Goal: Task Accomplishment & Management: Manage account settings

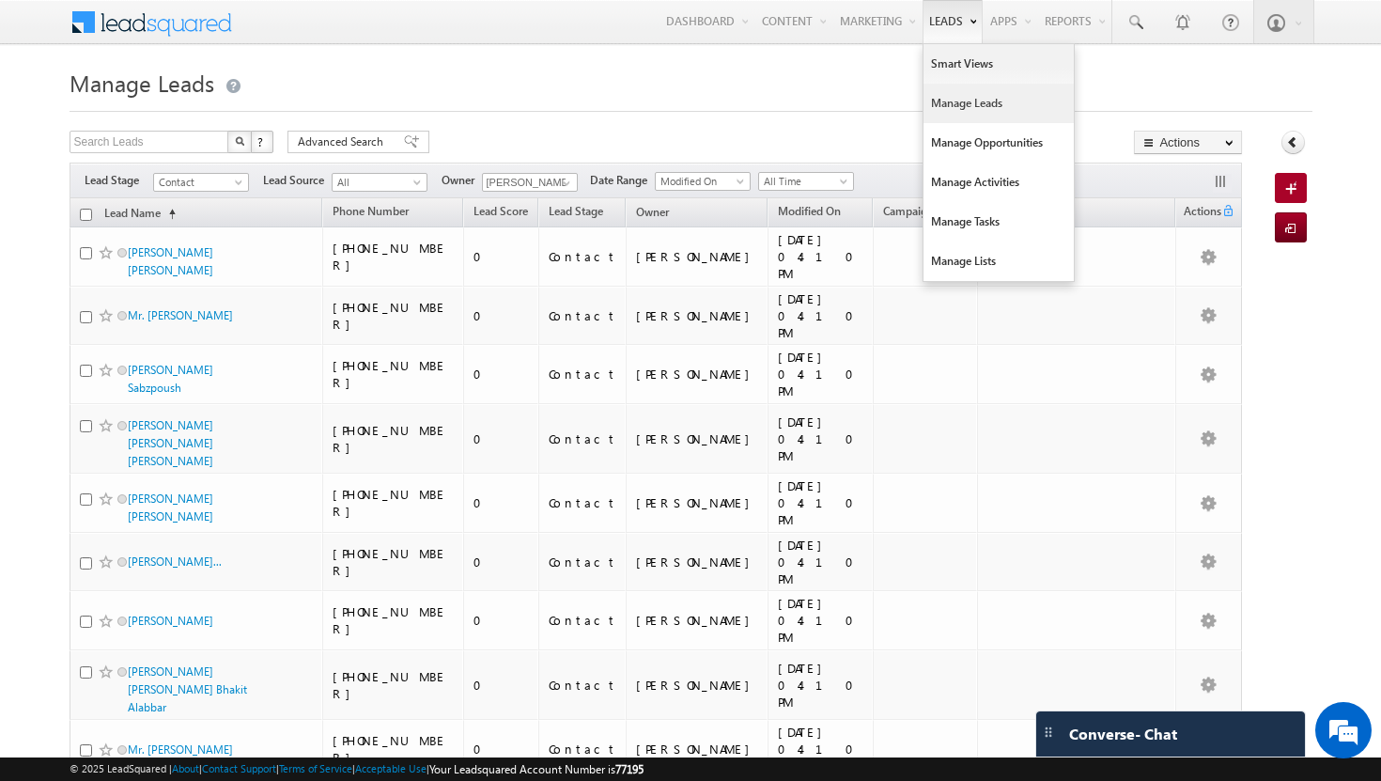
click at [953, 102] on link "Manage Leads" at bounding box center [998, 103] width 150 height 39
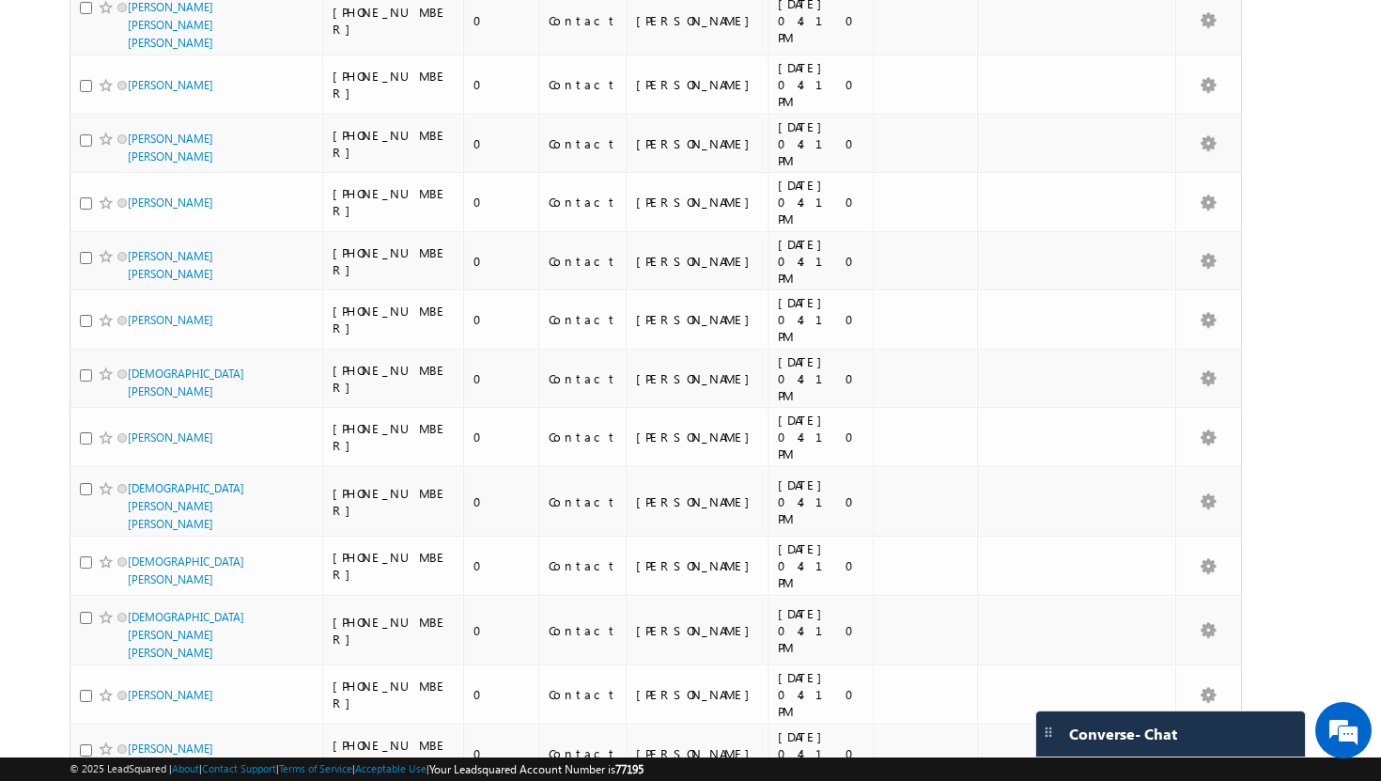
scroll to position [9331, 0]
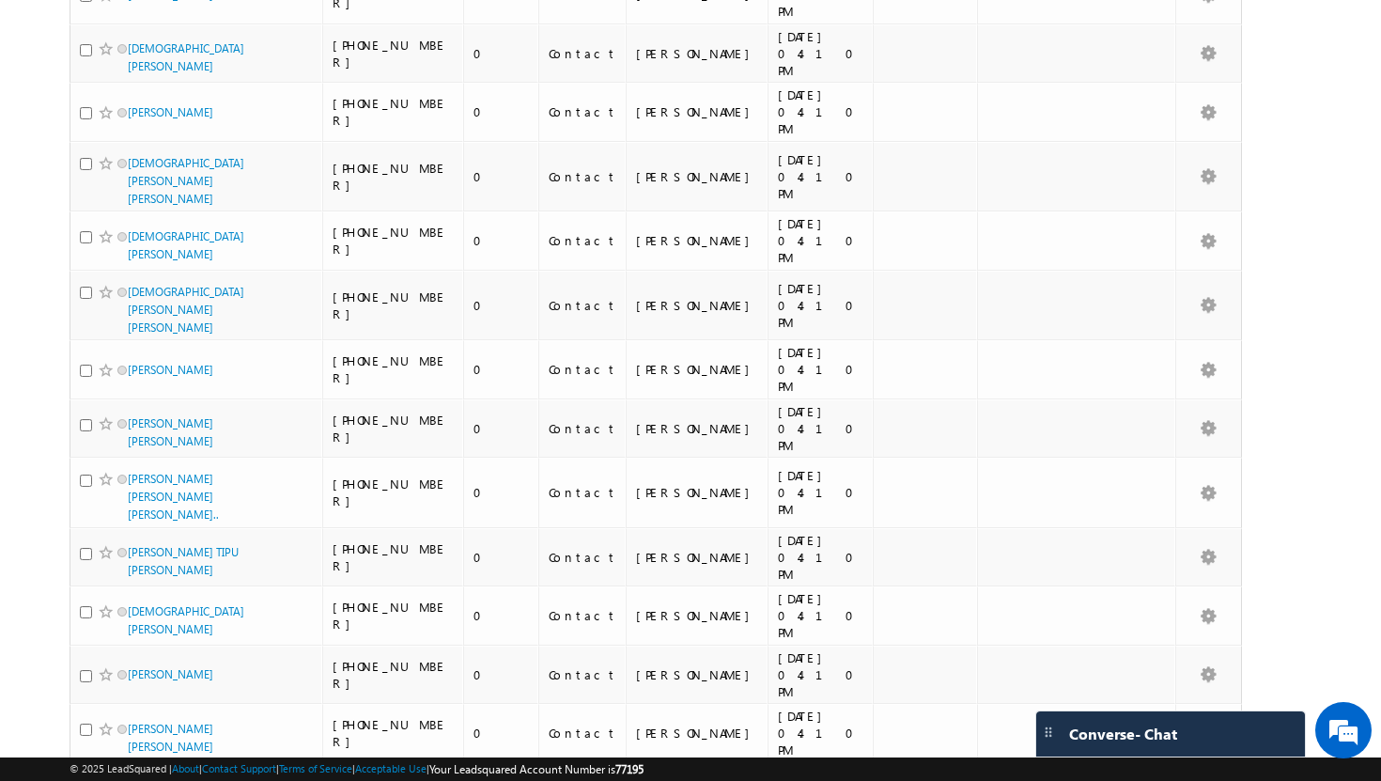
click at [132, 744] on li "100" at bounding box center [133, 746] width 45 height 19
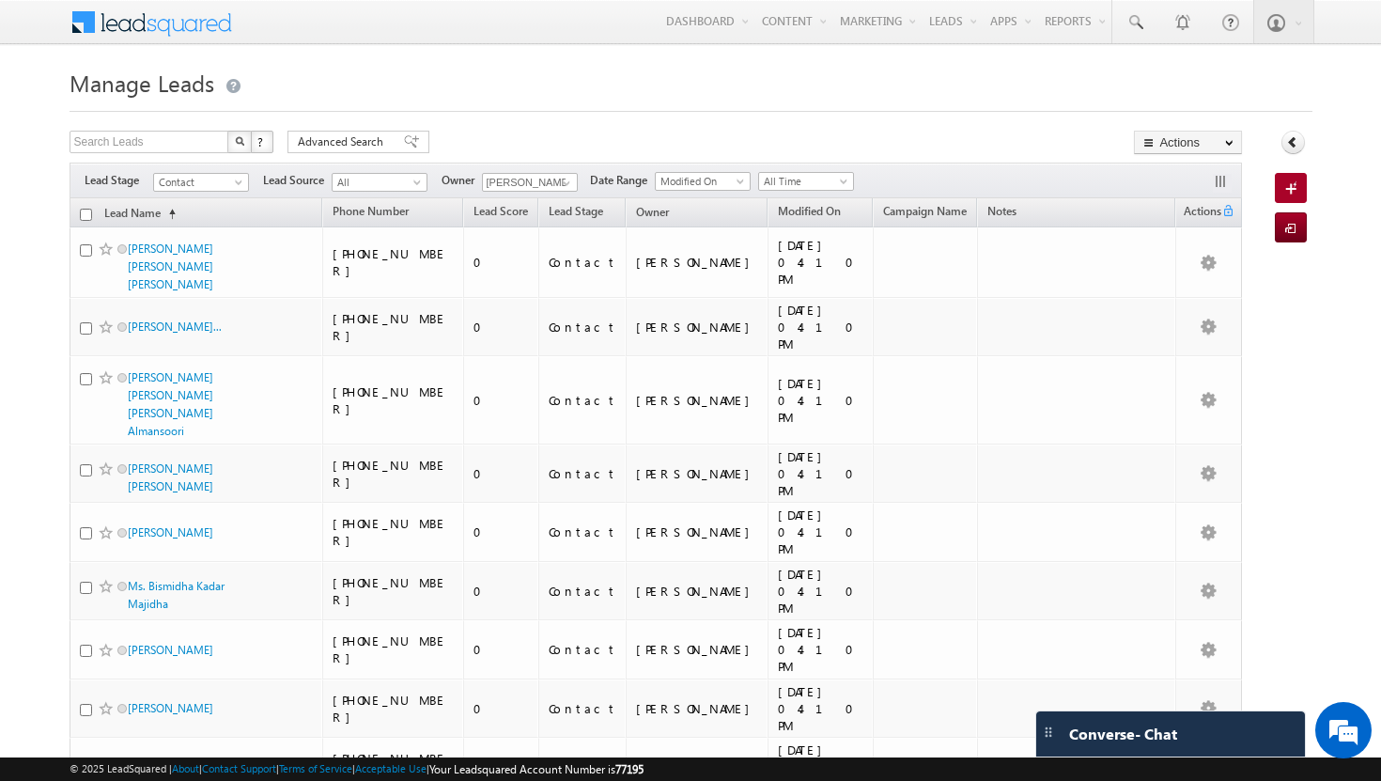
scroll to position [0, 0]
click at [85, 219] on input "checkbox" at bounding box center [86, 215] width 12 height 12
checkbox input "true"
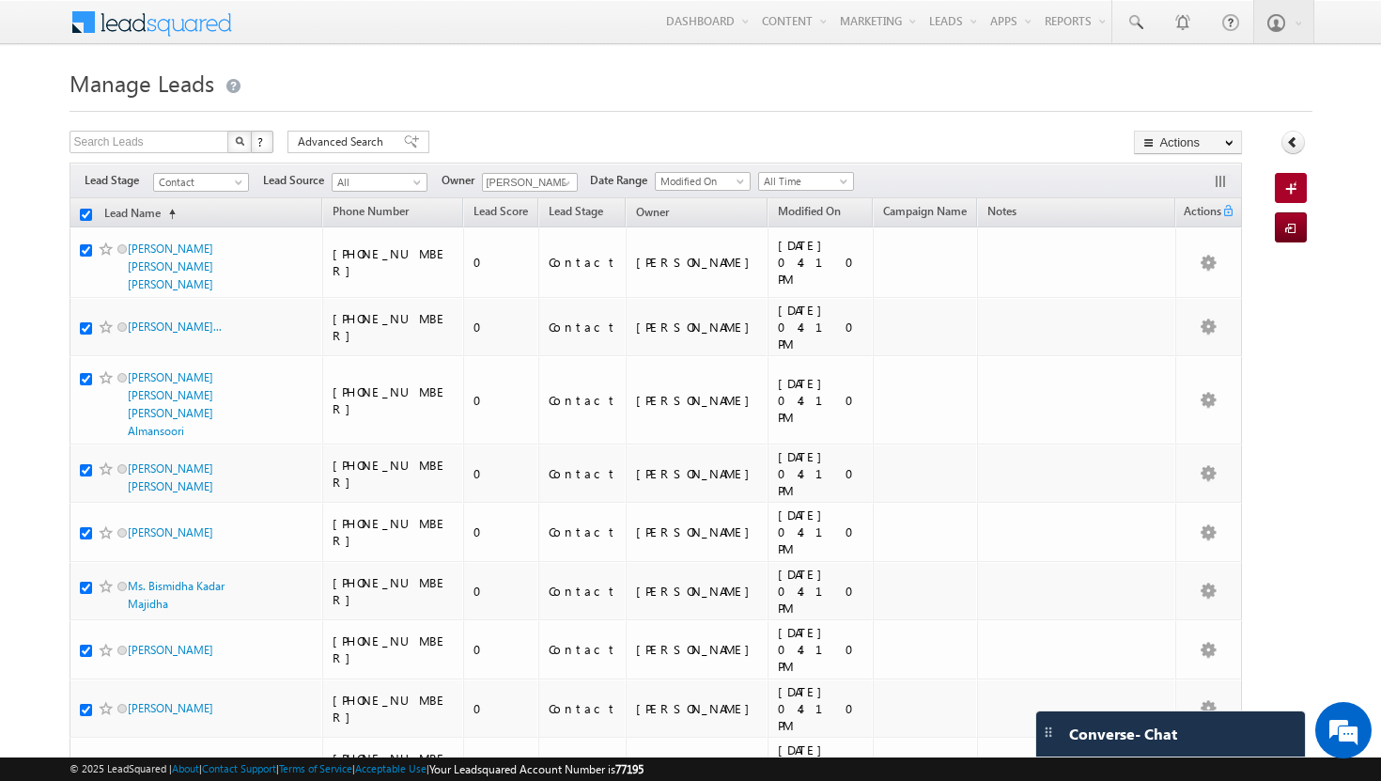
checkbox input "true"
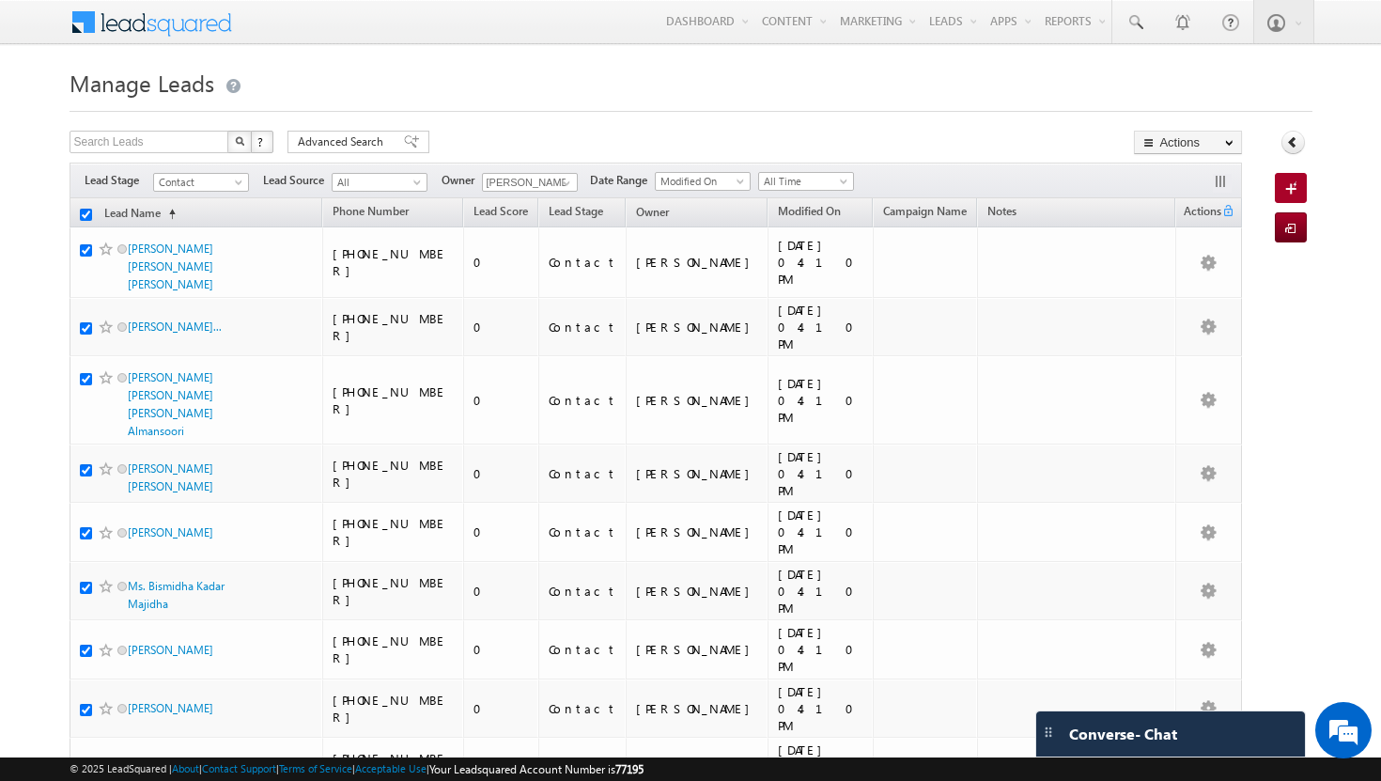
checkbox input "true"
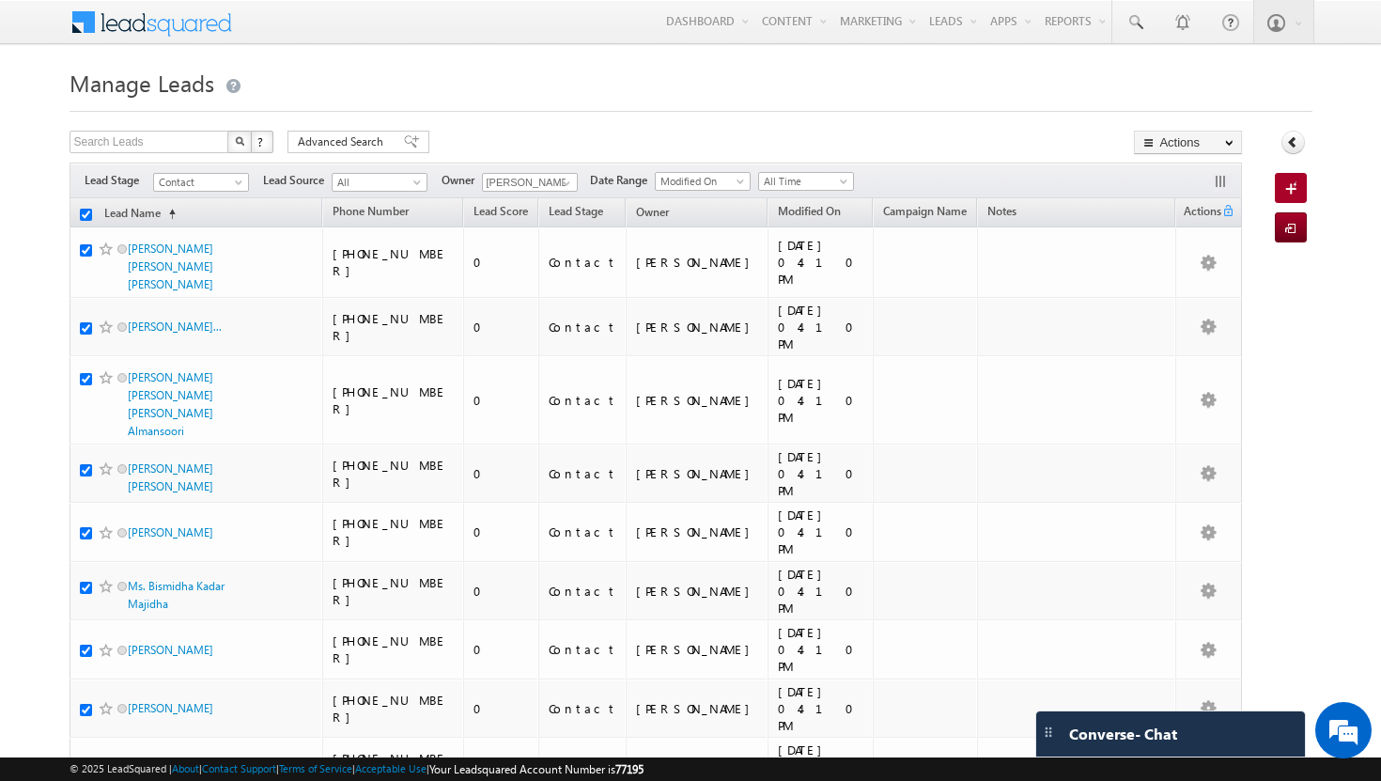
checkbox input "true"
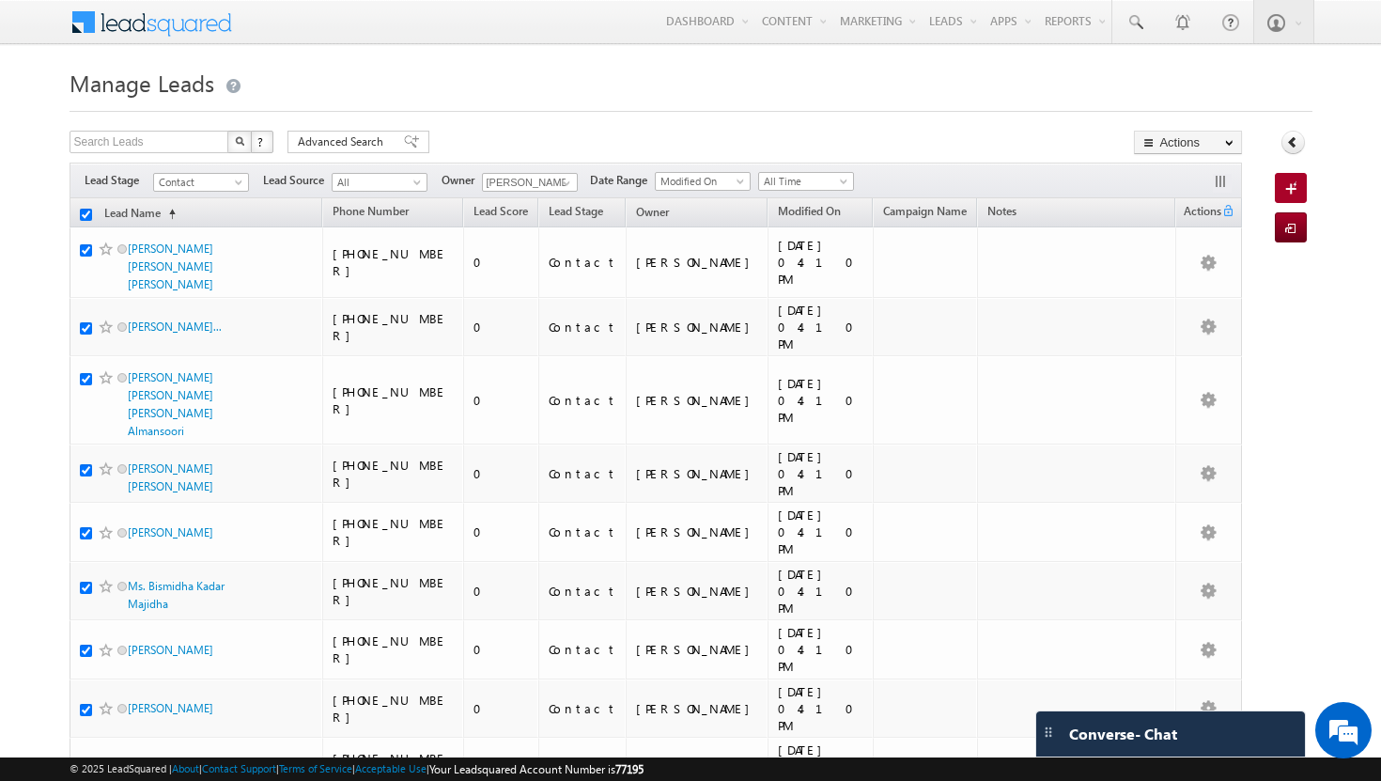
checkbox input "true"
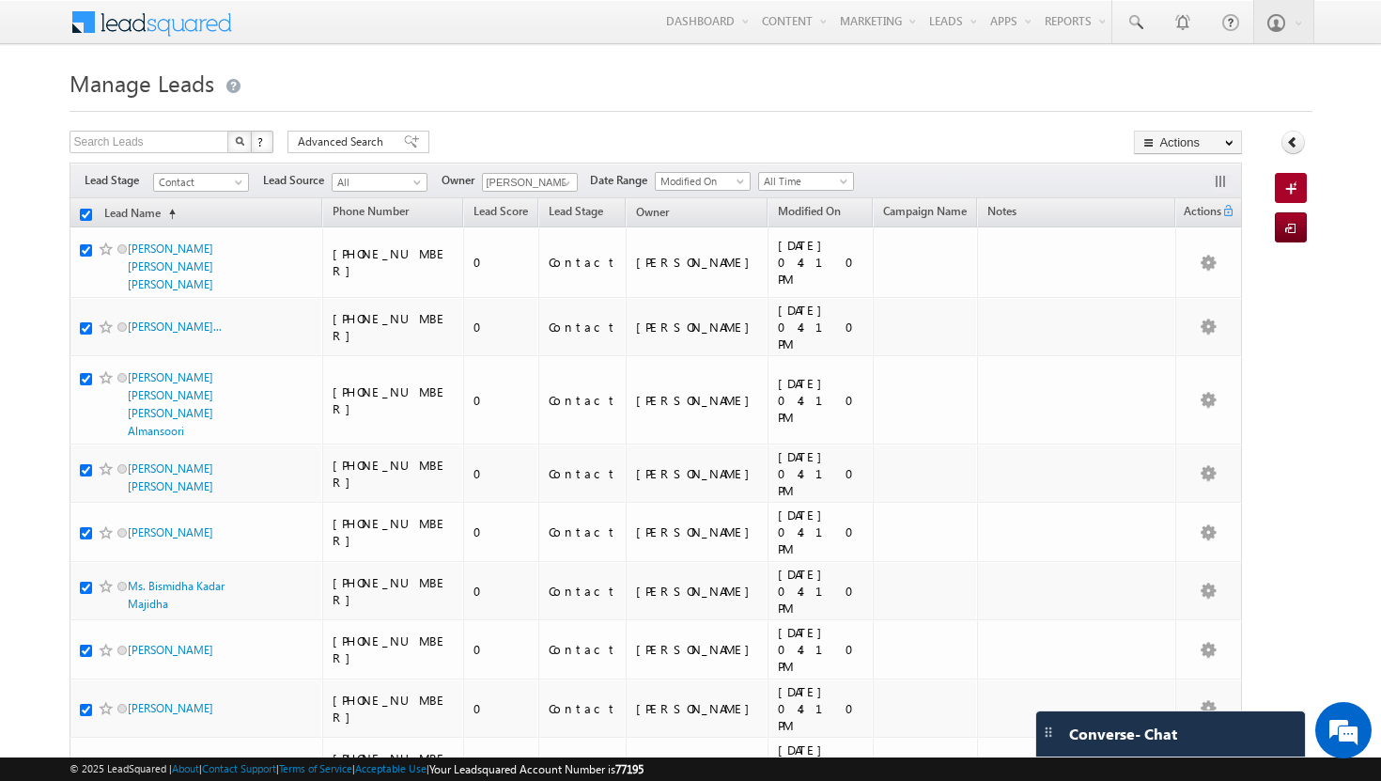
checkbox input "true"
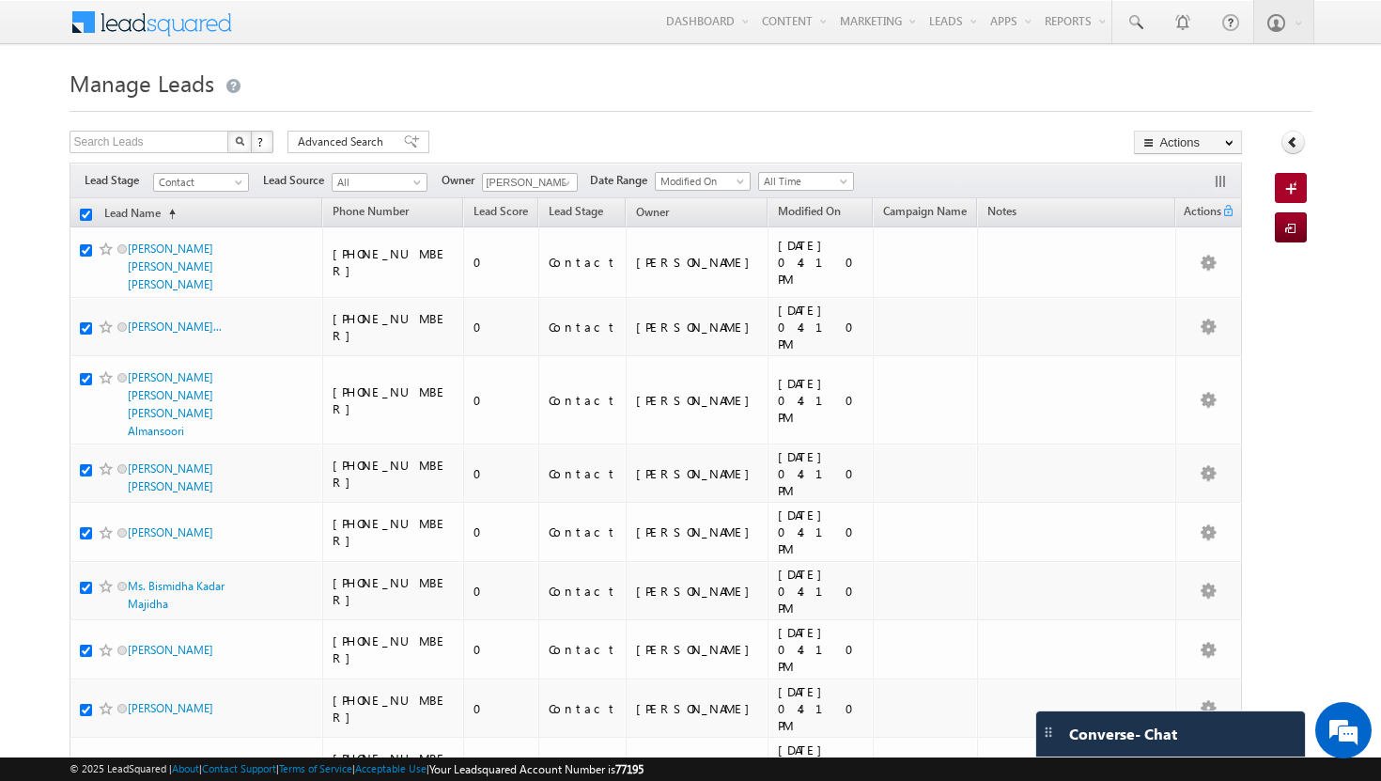
checkbox input "true"
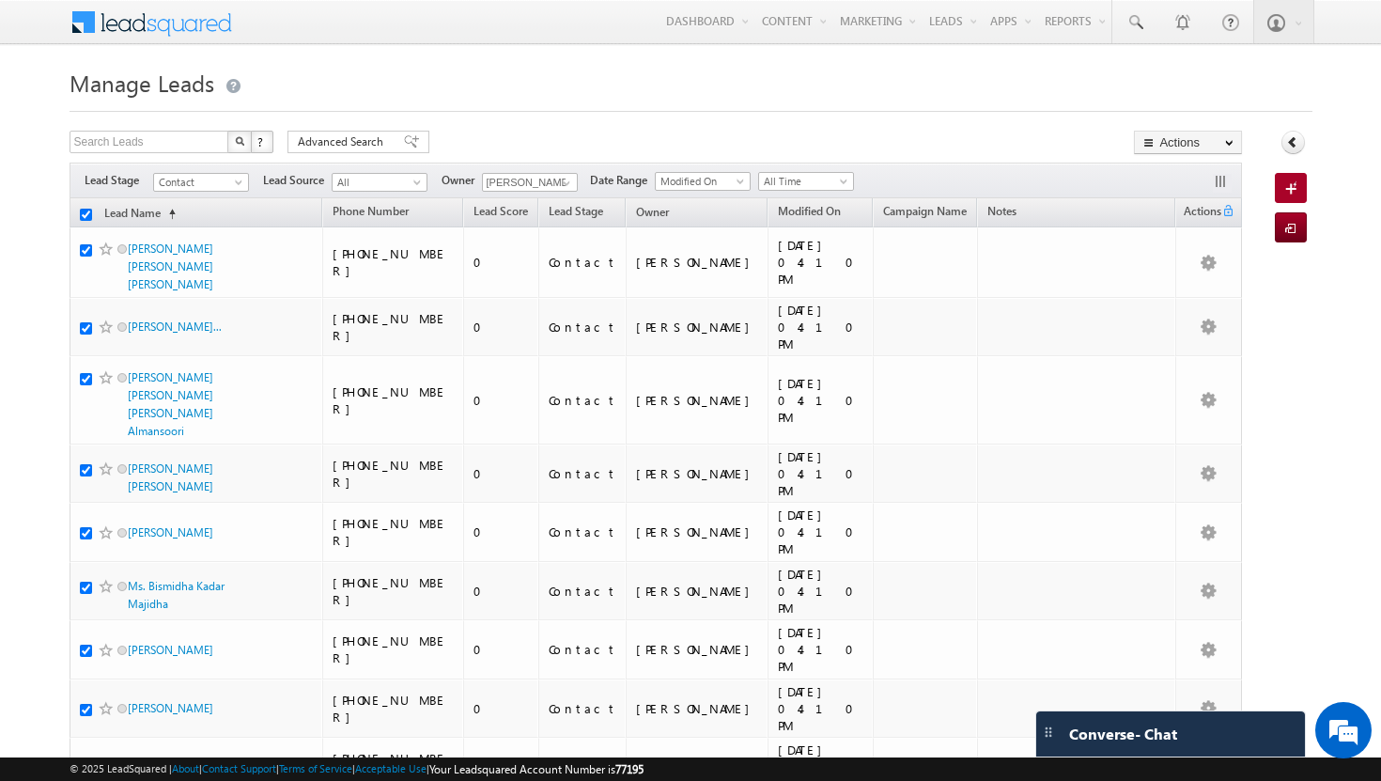
checkbox input "true"
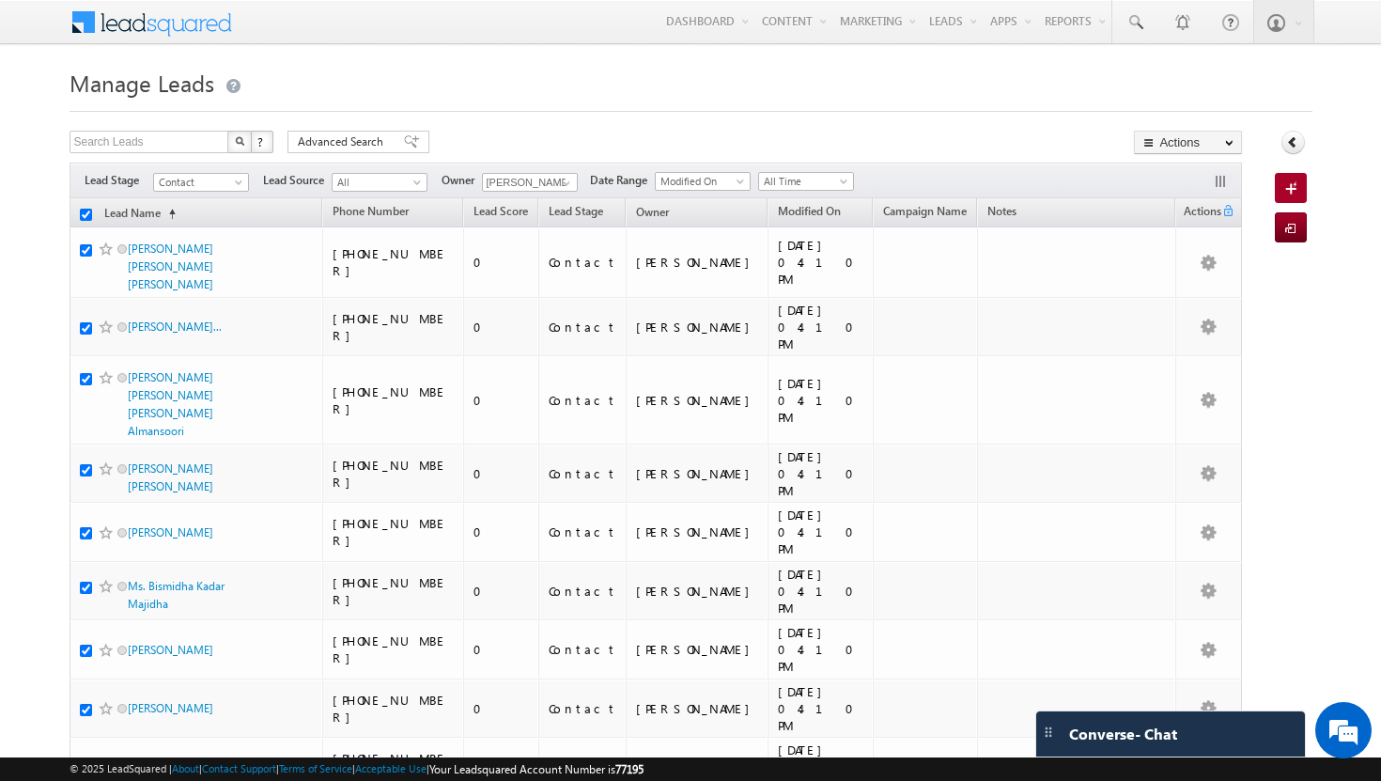
checkbox input "true"
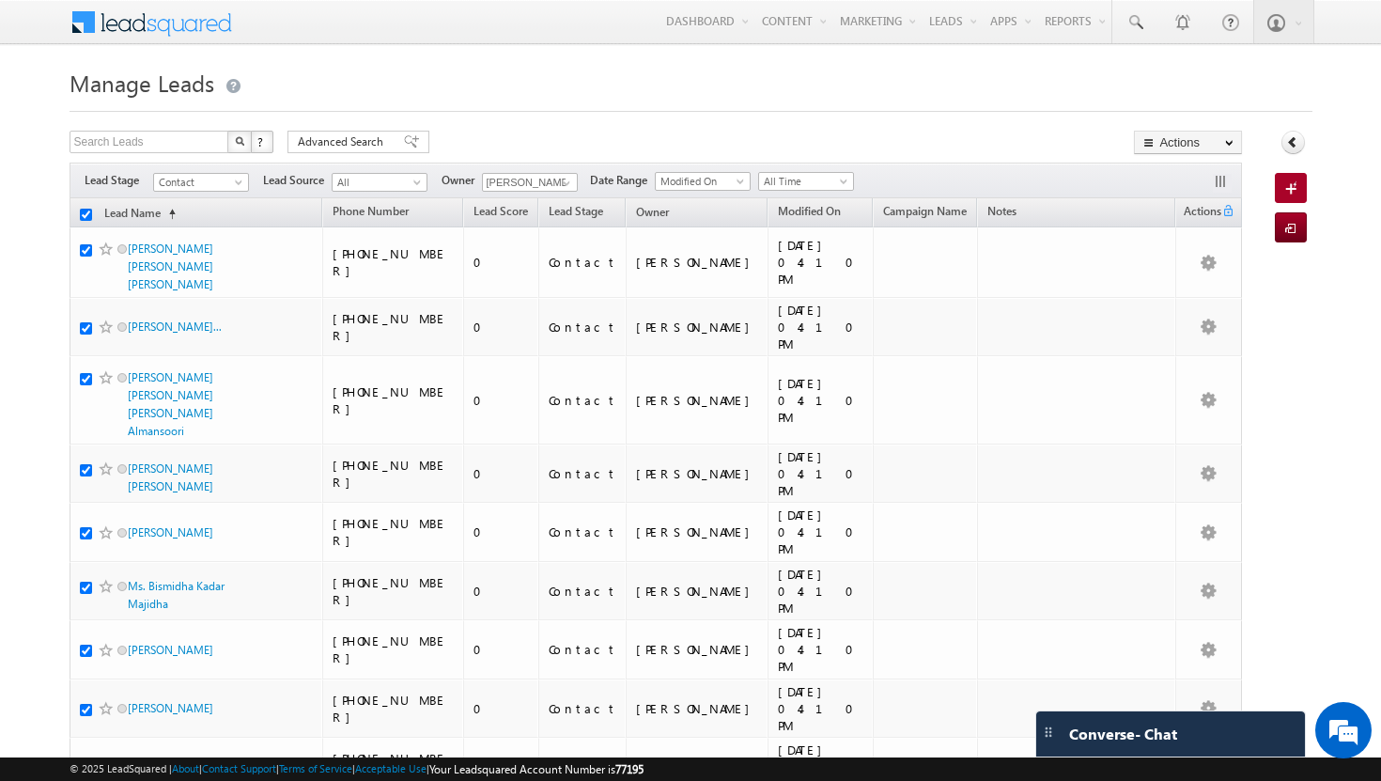
checkbox input "true"
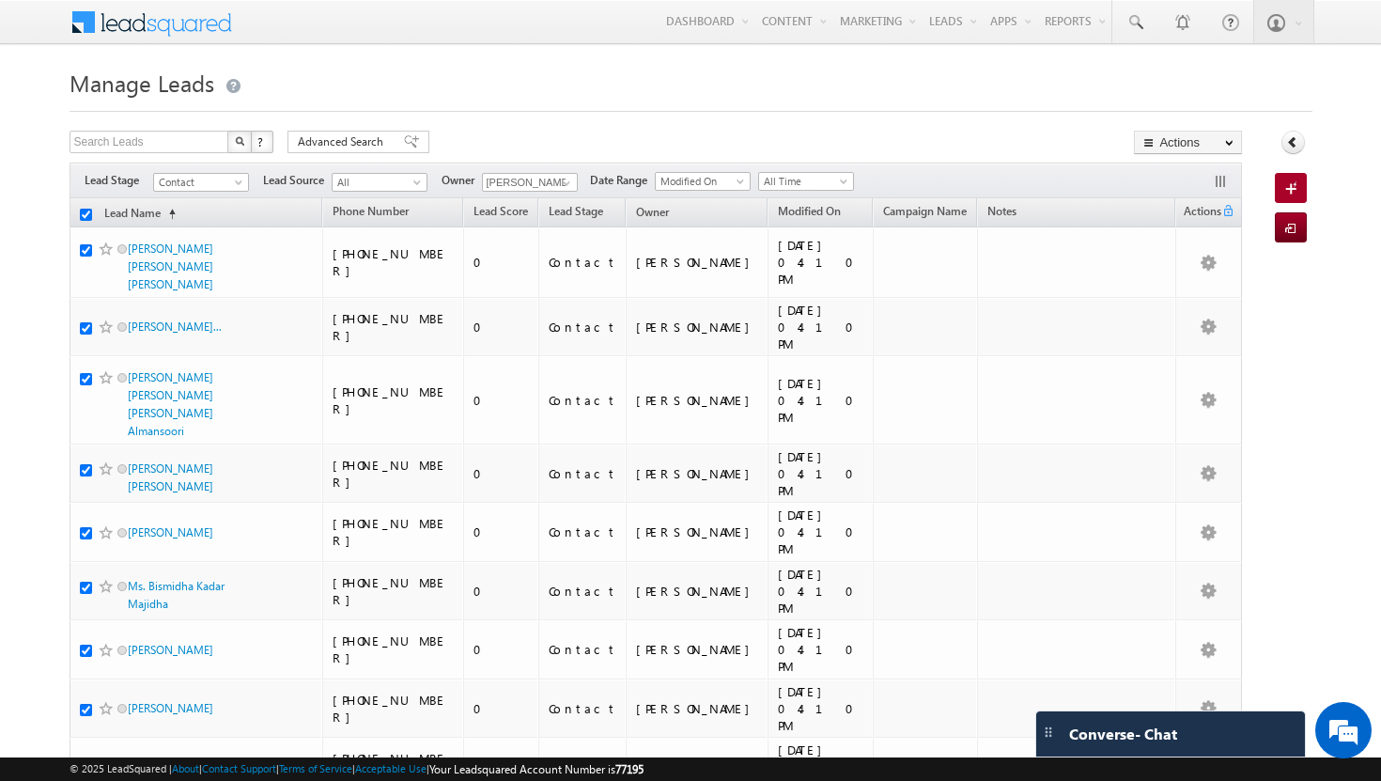
checkbox input "true"
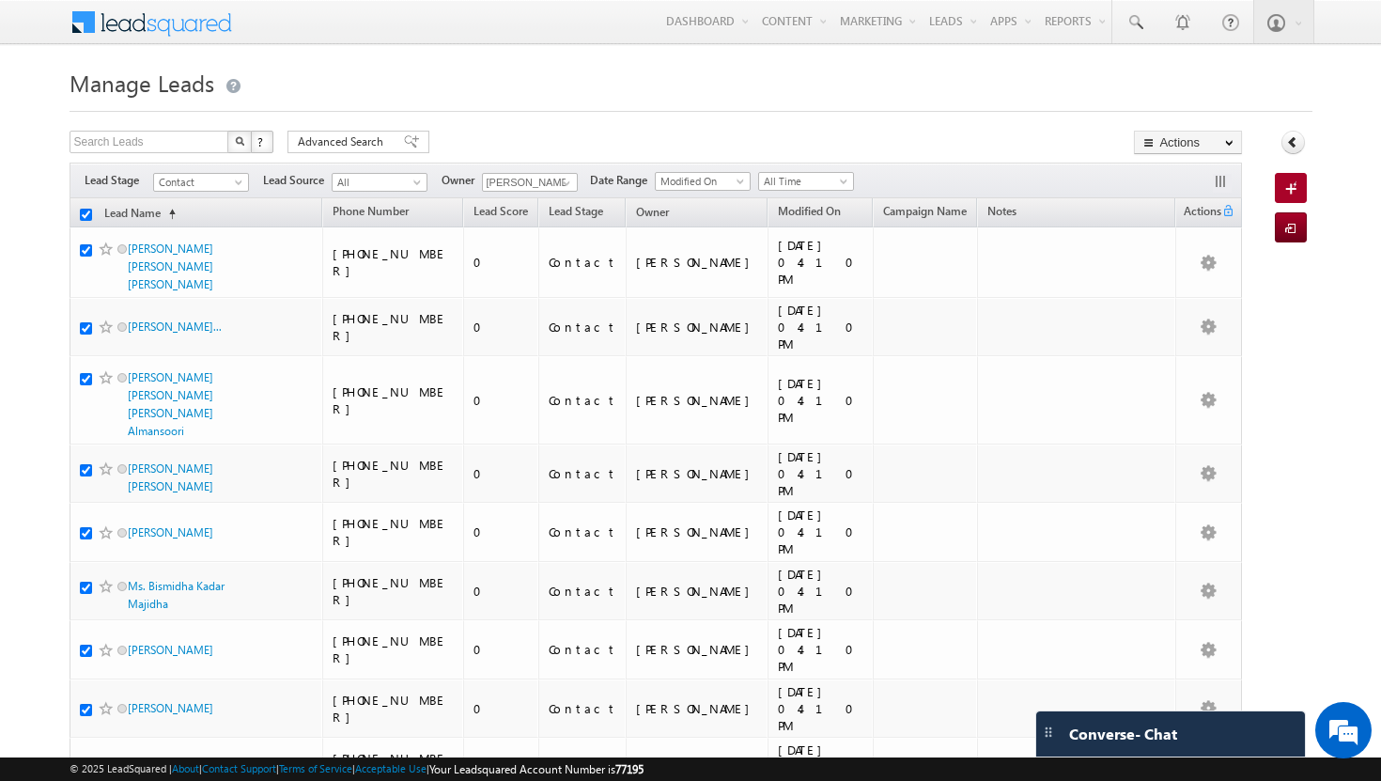
checkbox input "true"
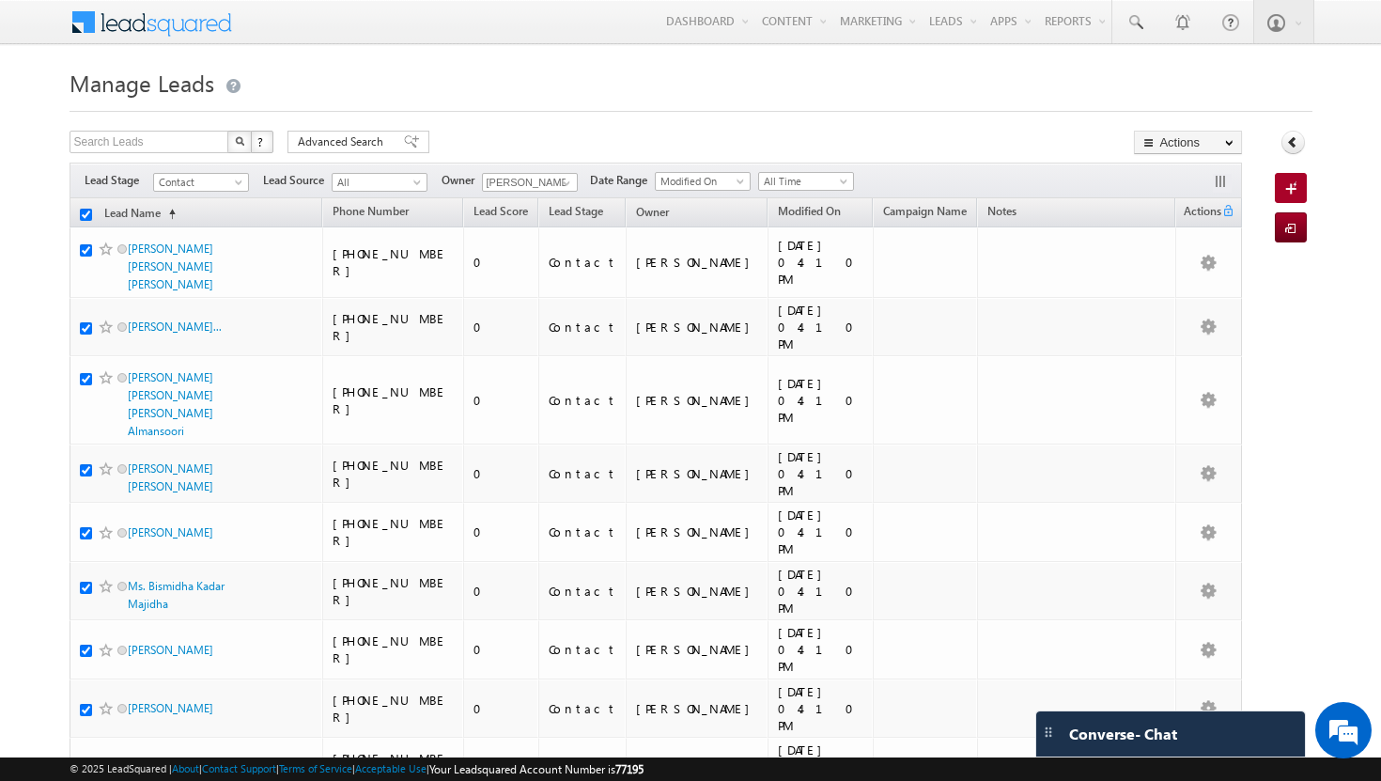
checkbox input "true"
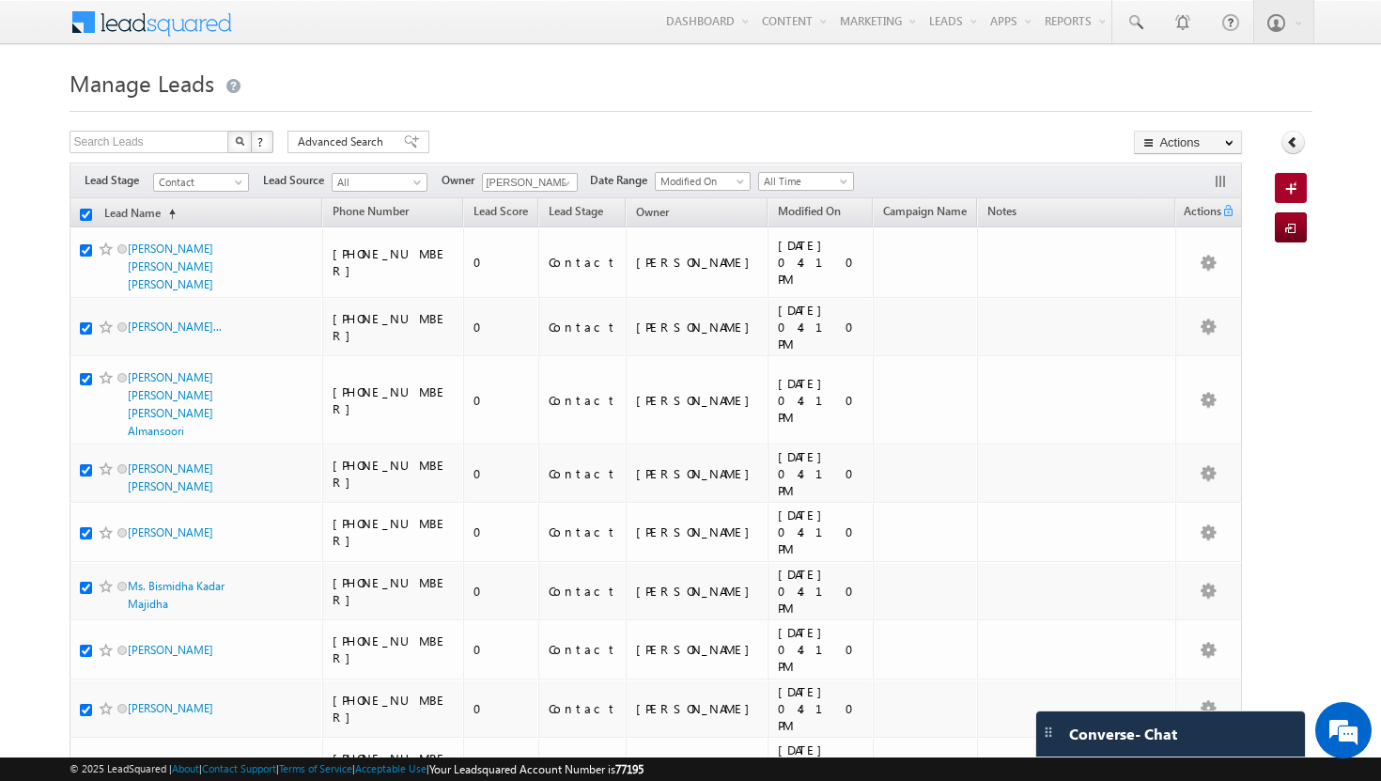
checkbox input "true"
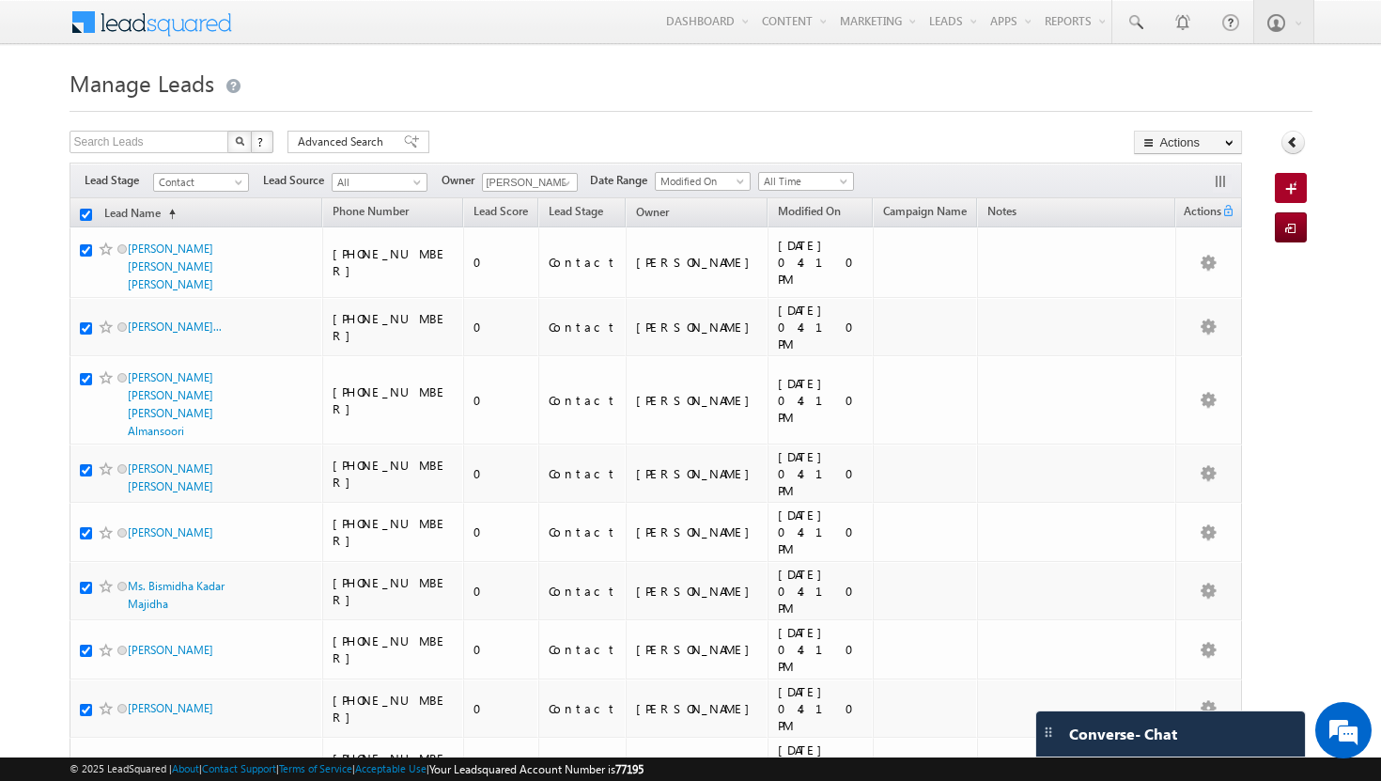
checkbox input "true"
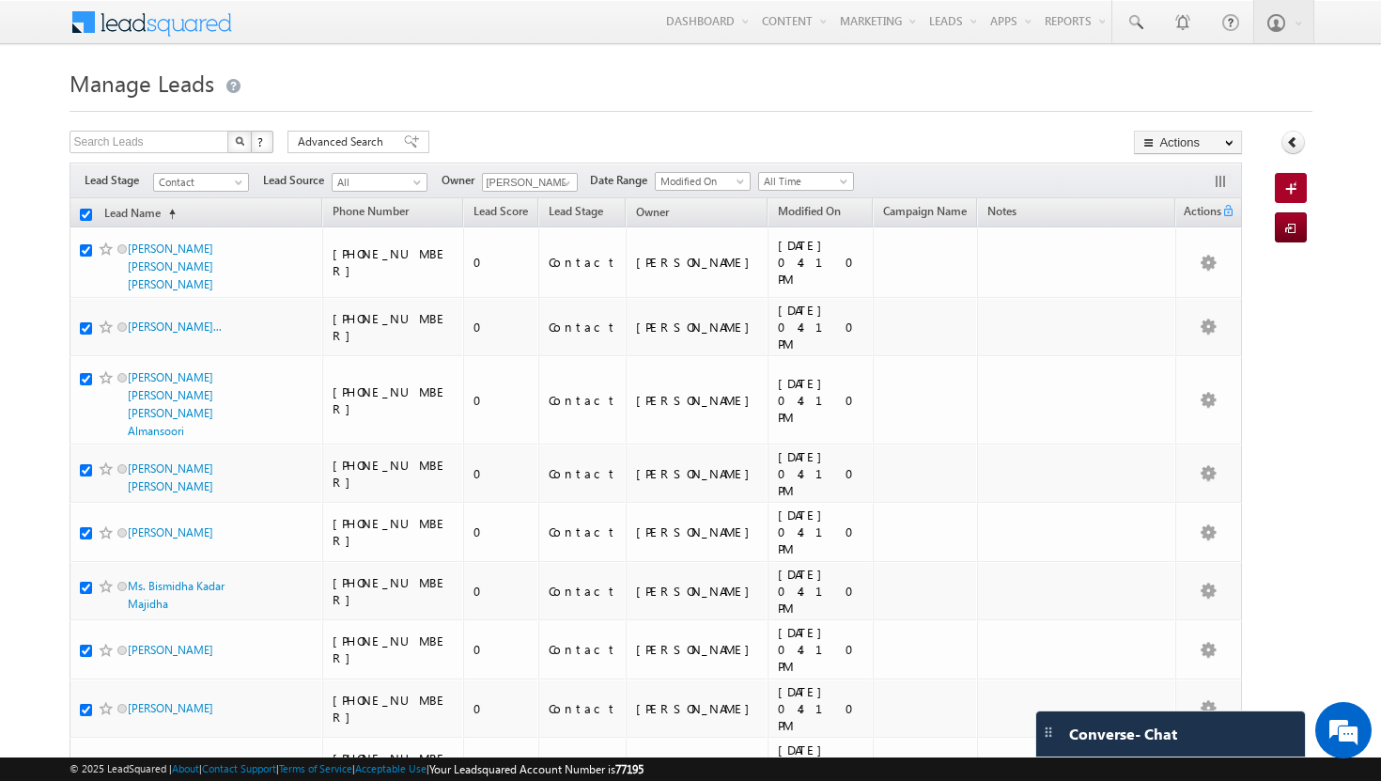
checkbox input "true"
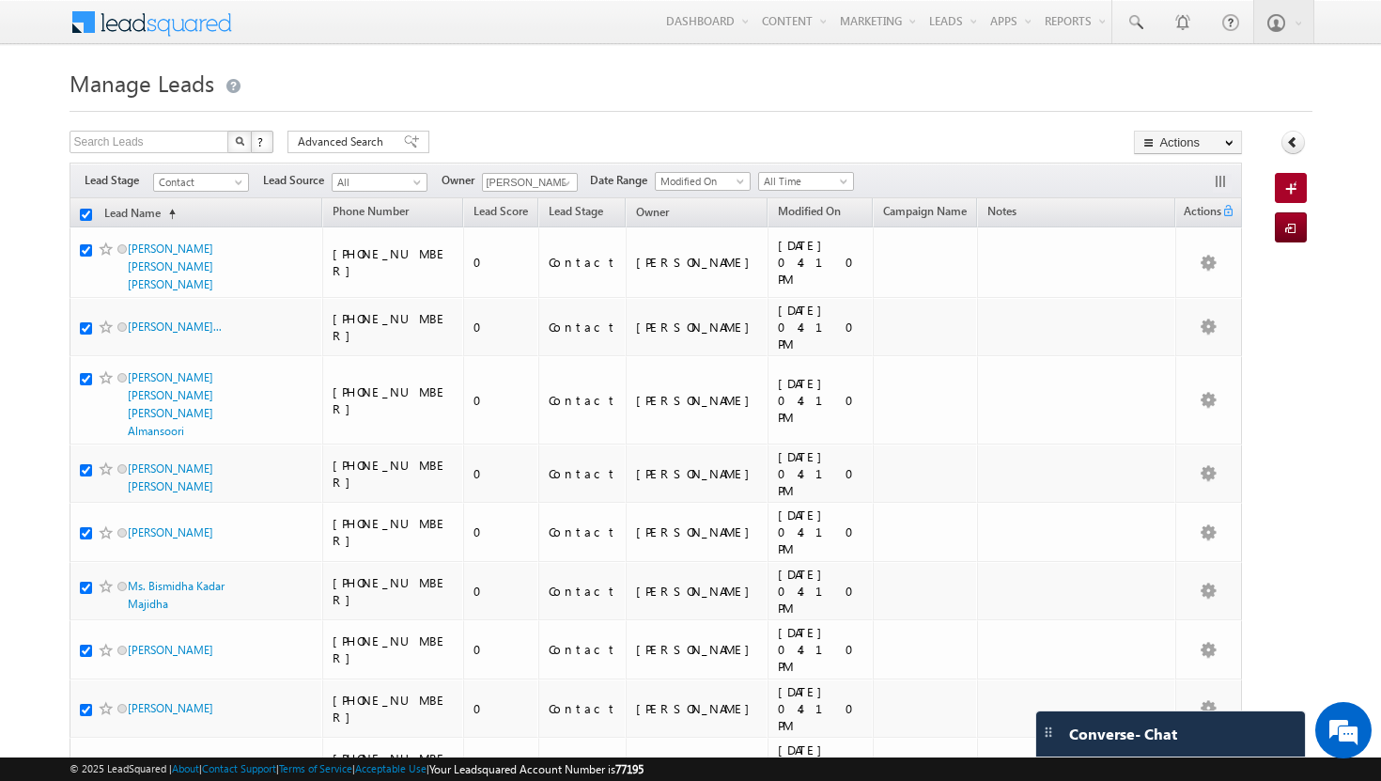
checkbox input "true"
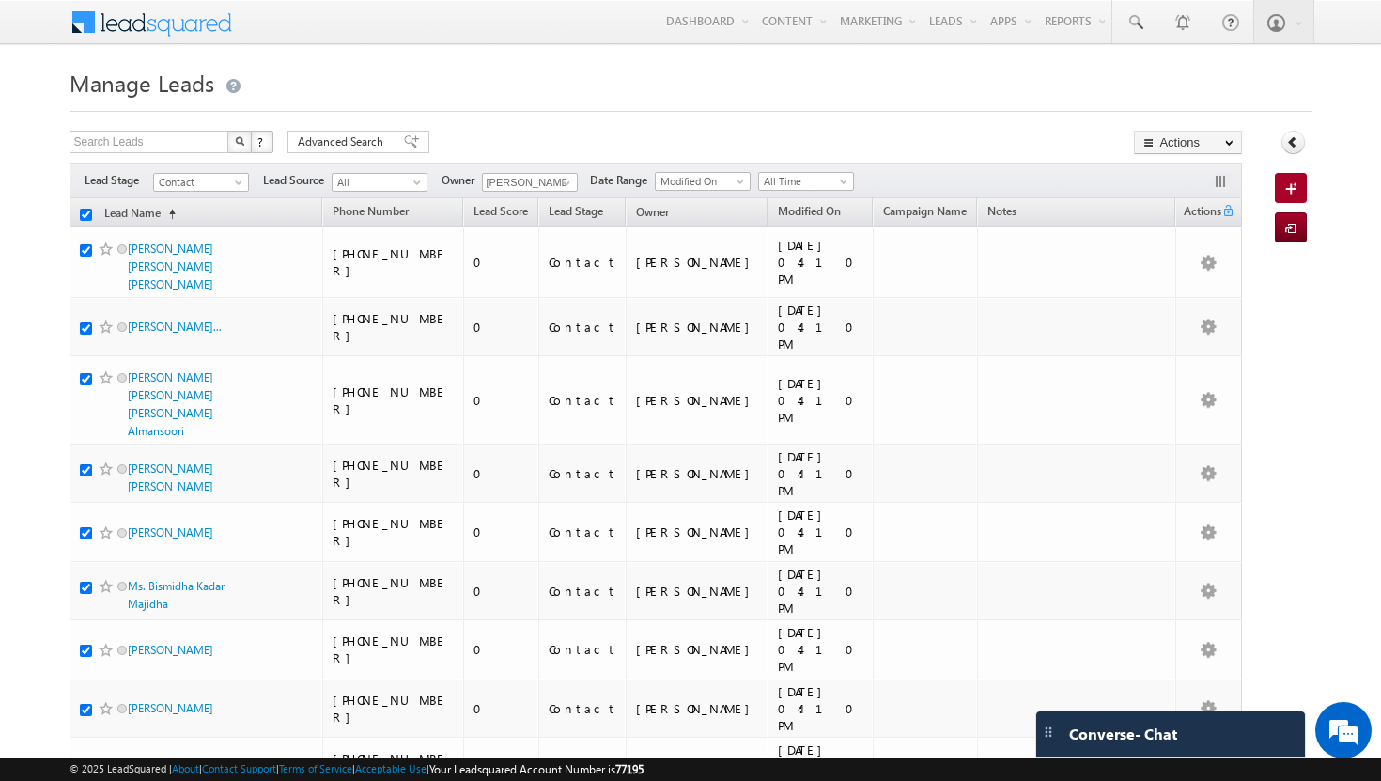
checkbox input "true"
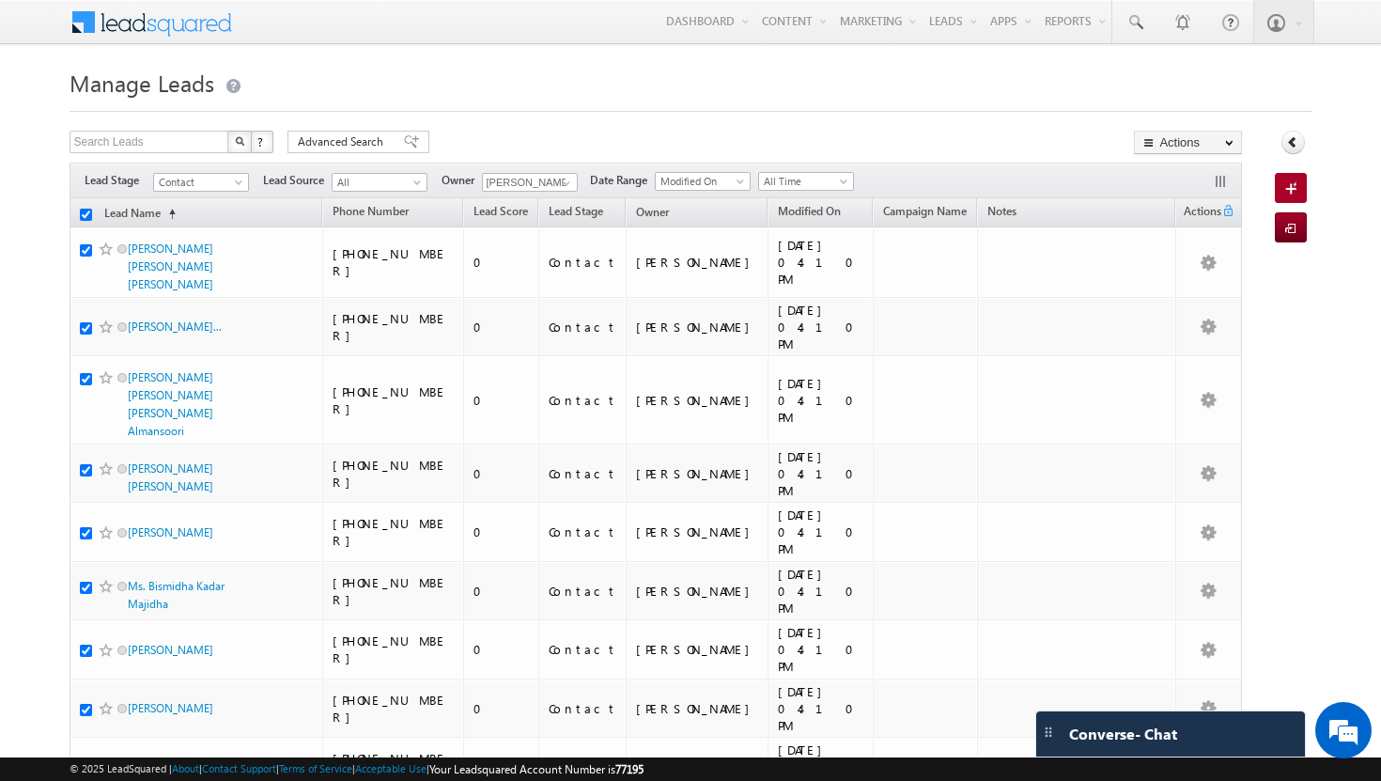
checkbox input "true"
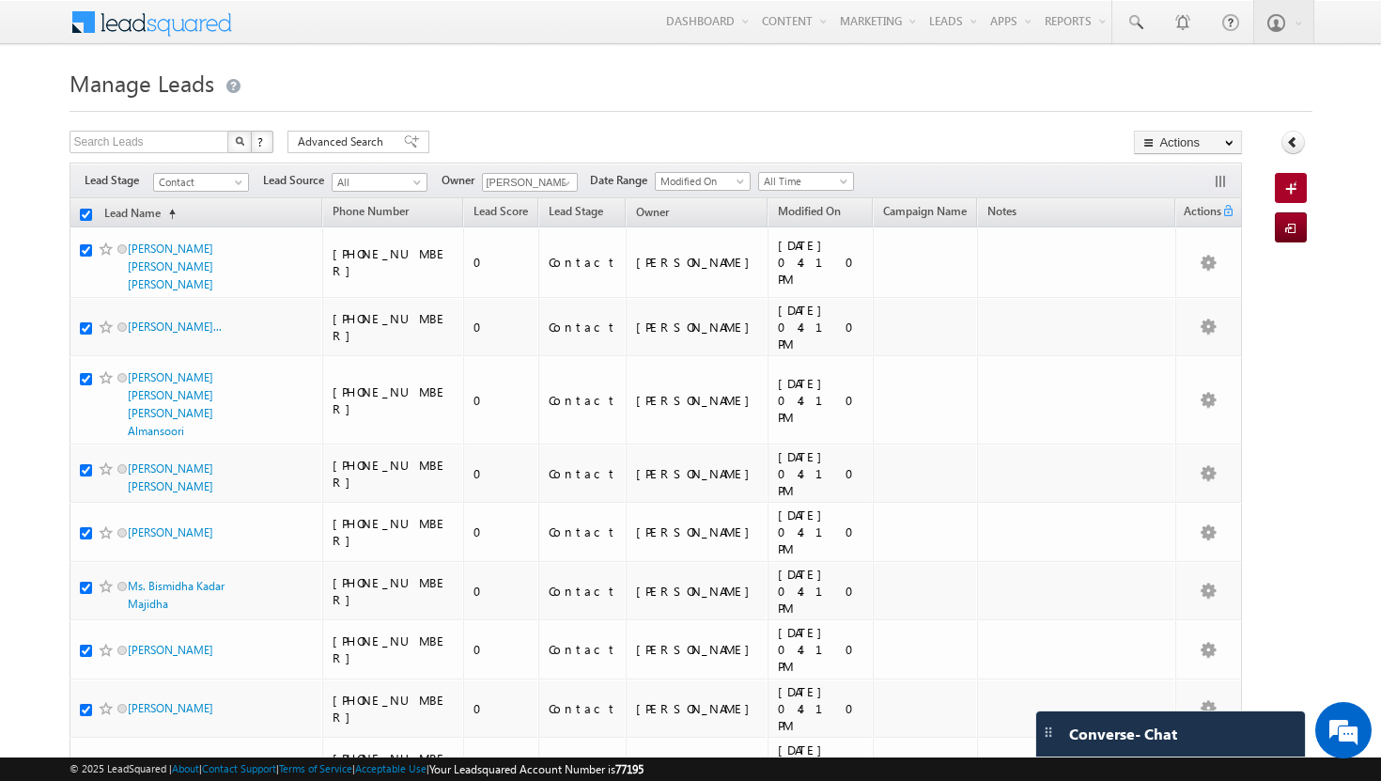
checkbox input "true"
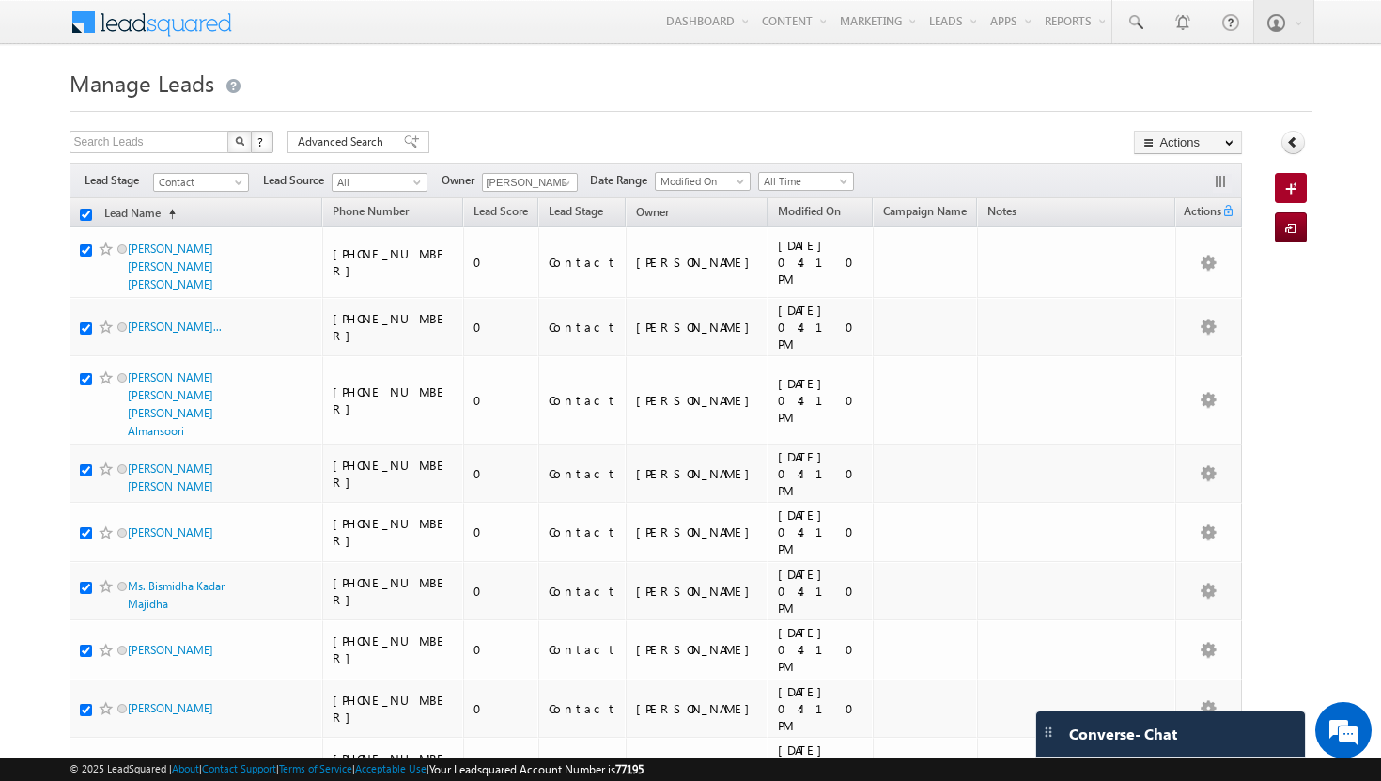
checkbox input "true"
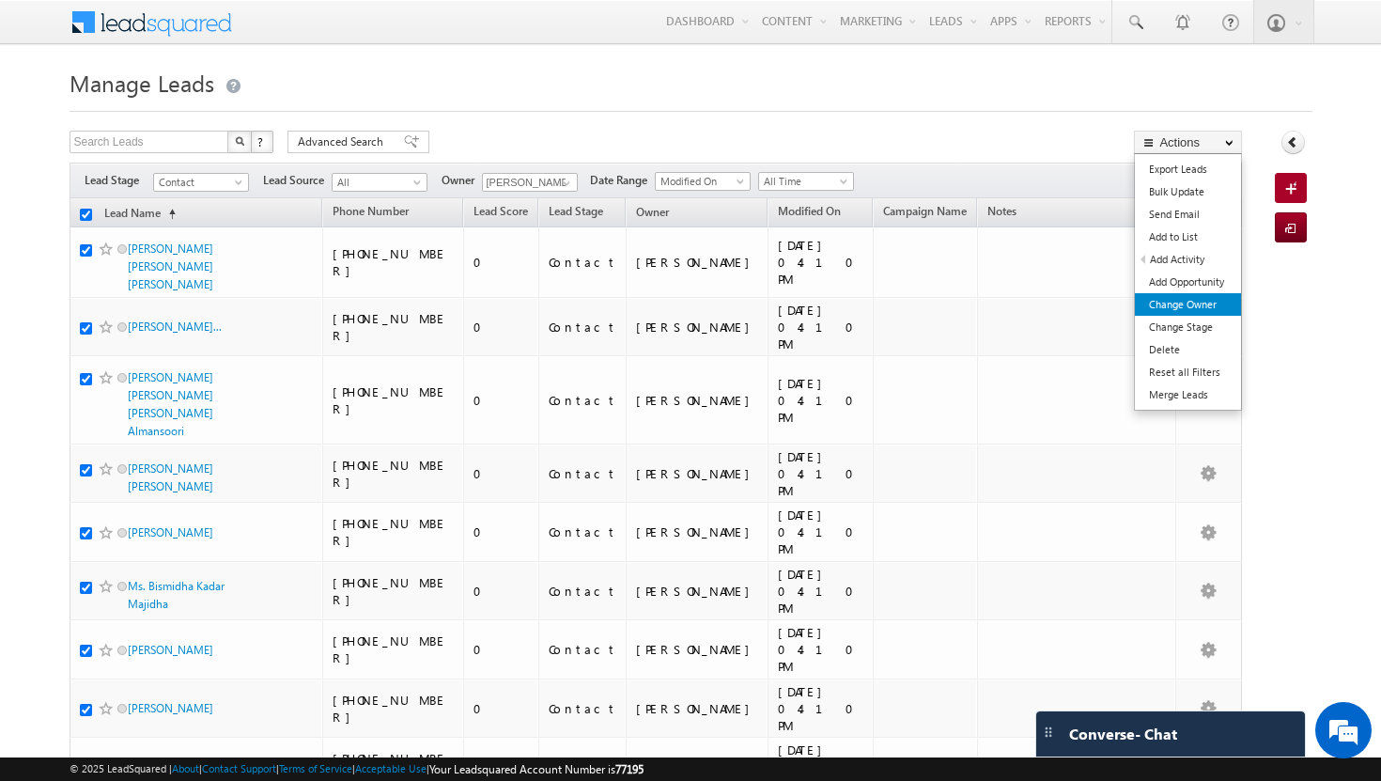
click at [1214, 307] on link "Change Owner" at bounding box center [1188, 304] width 106 height 23
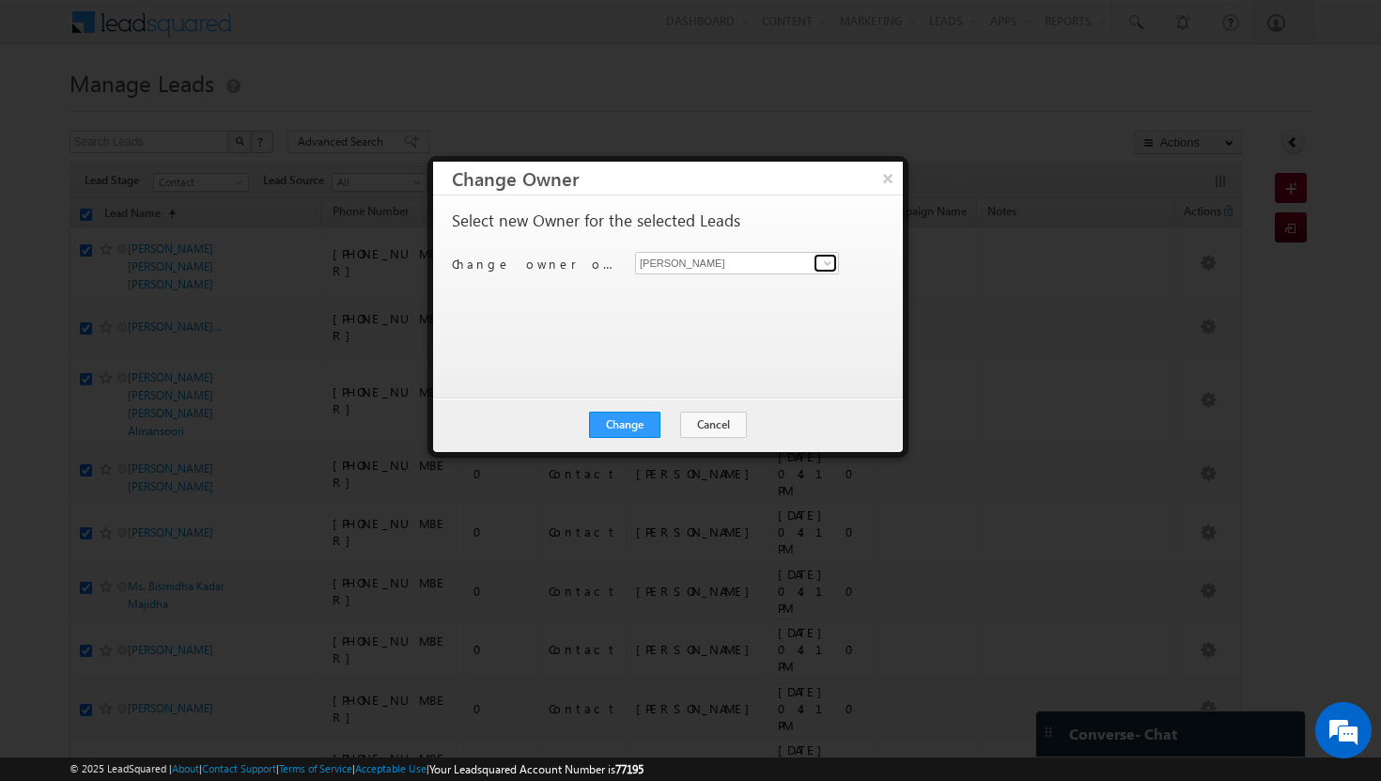
click at [823, 267] on span at bounding box center [827, 262] width 15 height 15
click at [748, 300] on span "[EMAIL_ADDRESS][DOMAIN_NAME]" at bounding box center [727, 299] width 169 height 14
type input "[PERSON_NAME]"
click at [654, 419] on button "Change" at bounding box center [624, 424] width 71 height 26
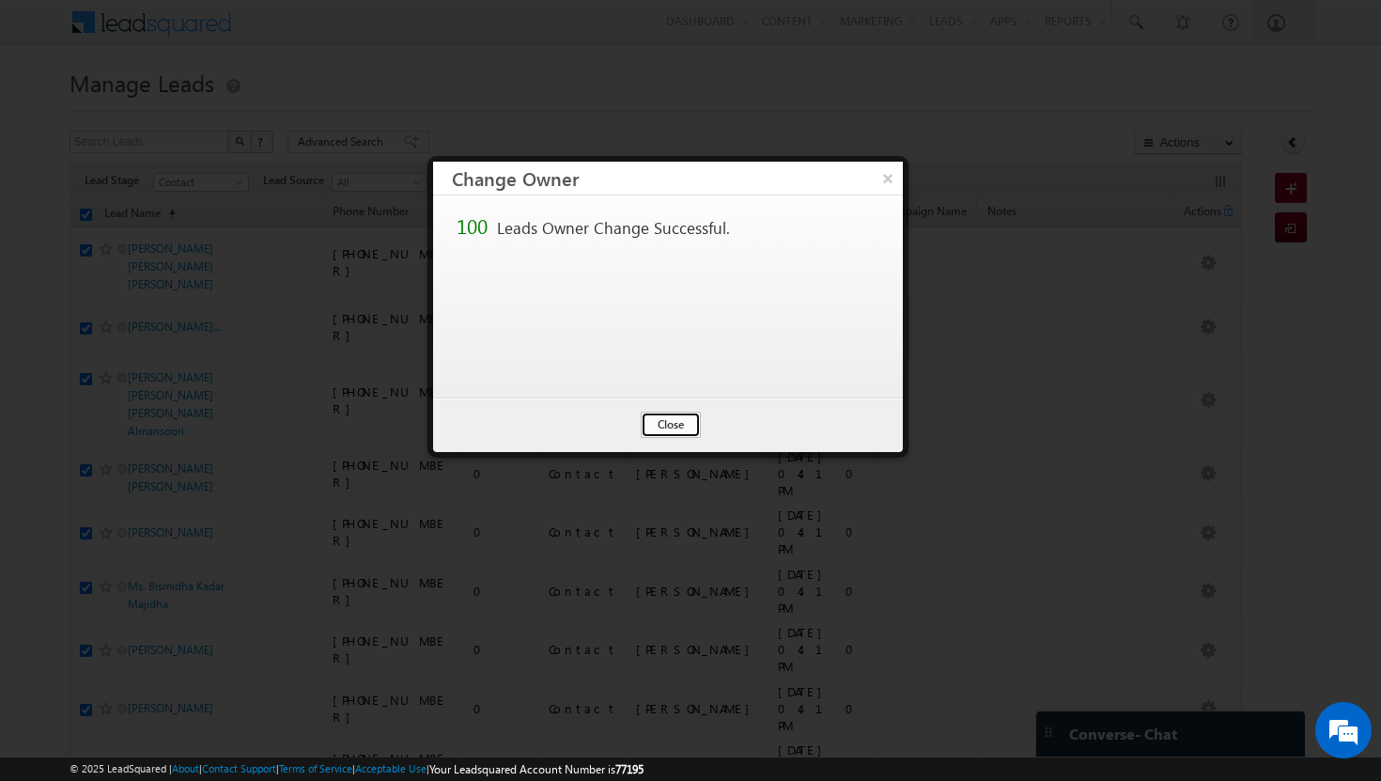
click at [673, 426] on button "Close" at bounding box center [671, 424] width 60 height 26
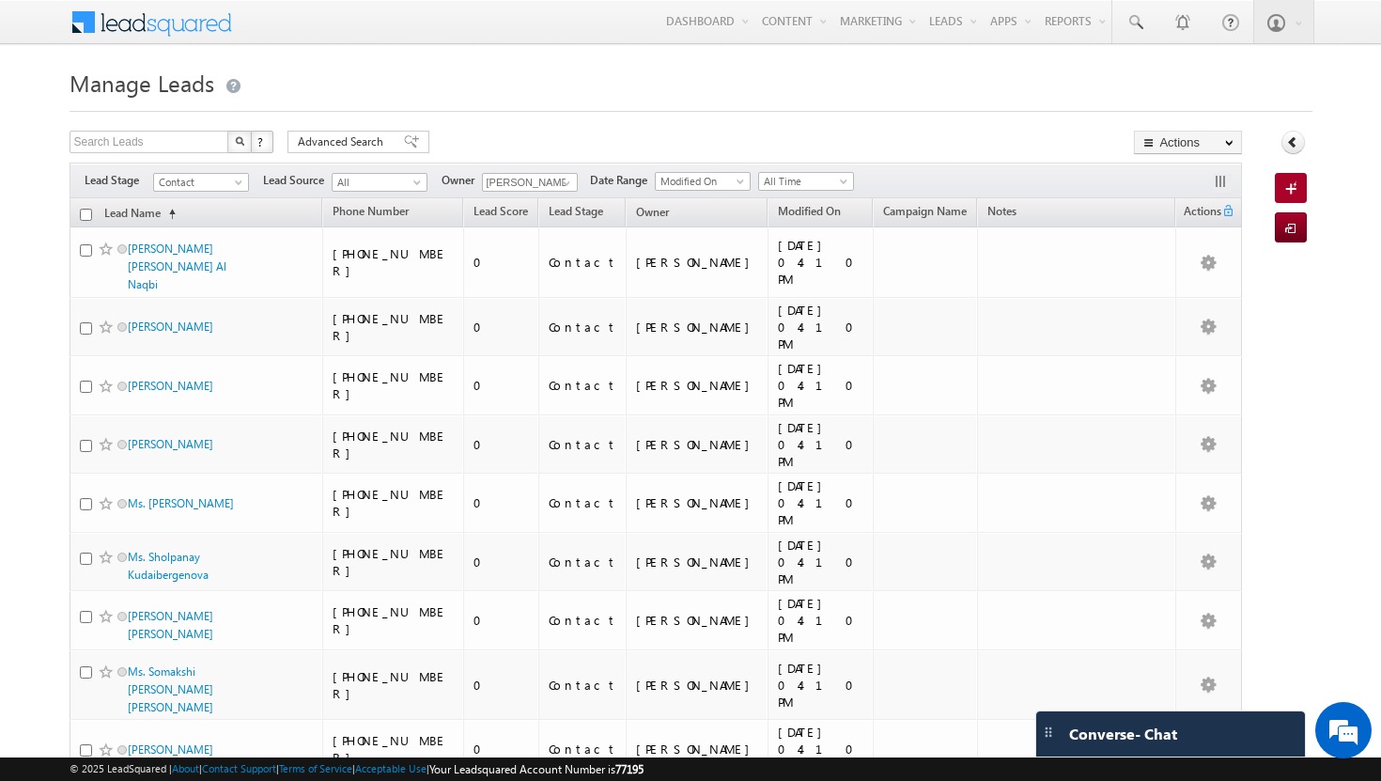
click at [84, 215] on input "checkbox" at bounding box center [86, 215] width 12 height 12
checkbox input "true"
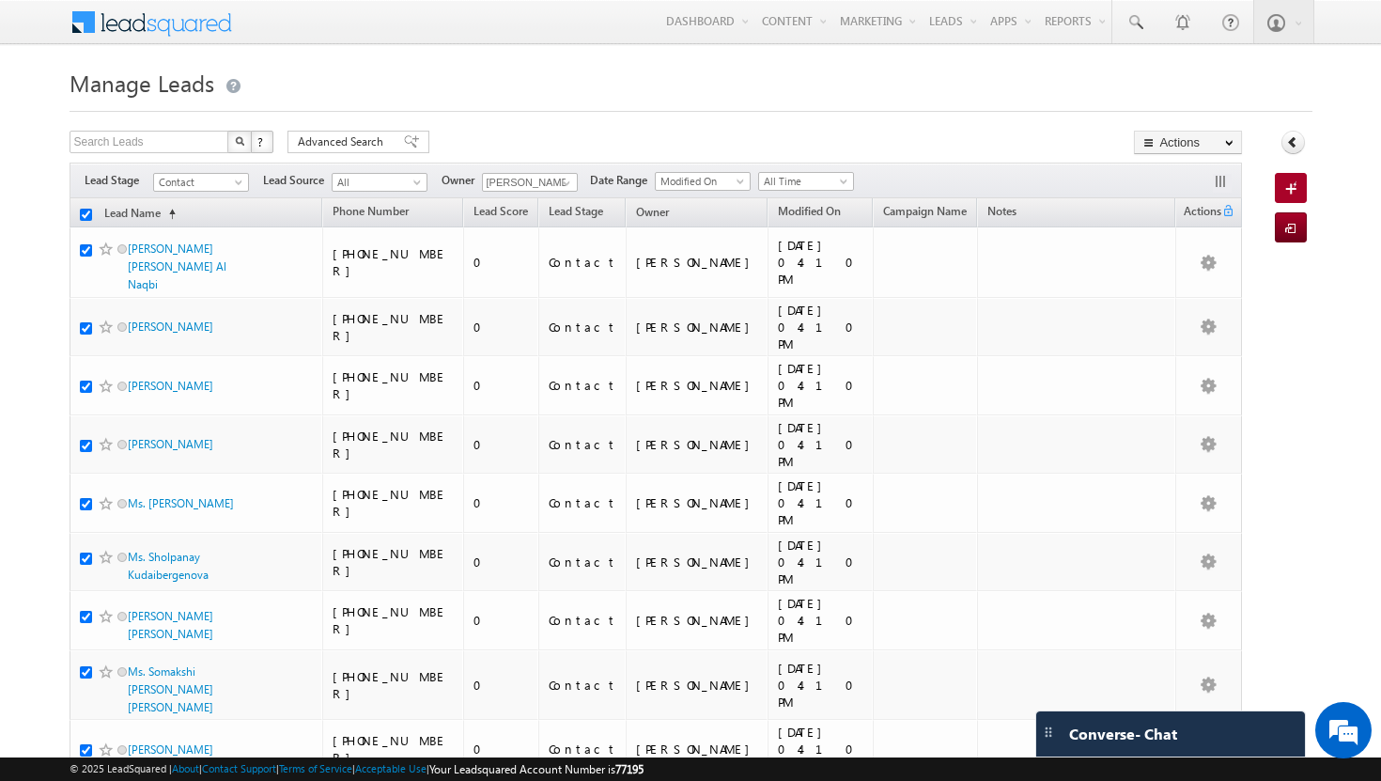
checkbox input "true"
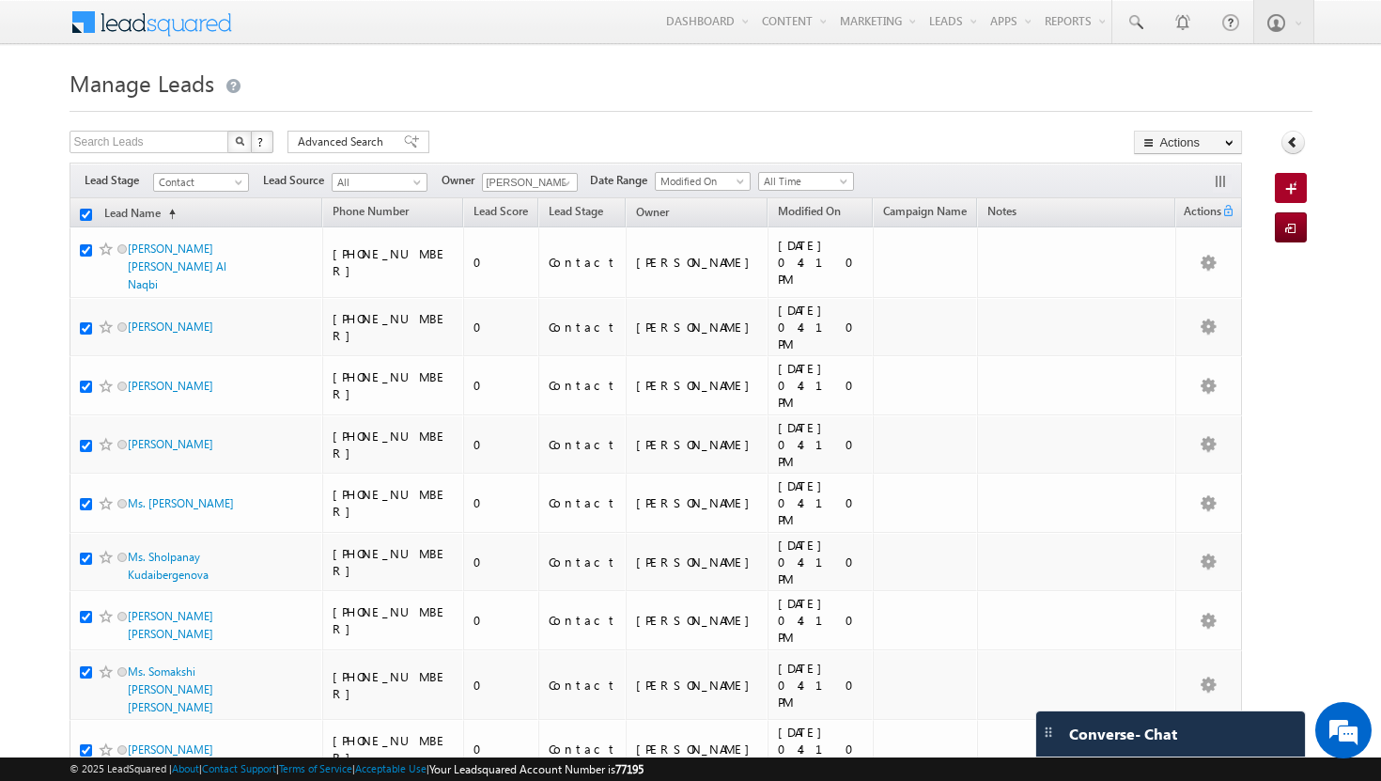
checkbox input "true"
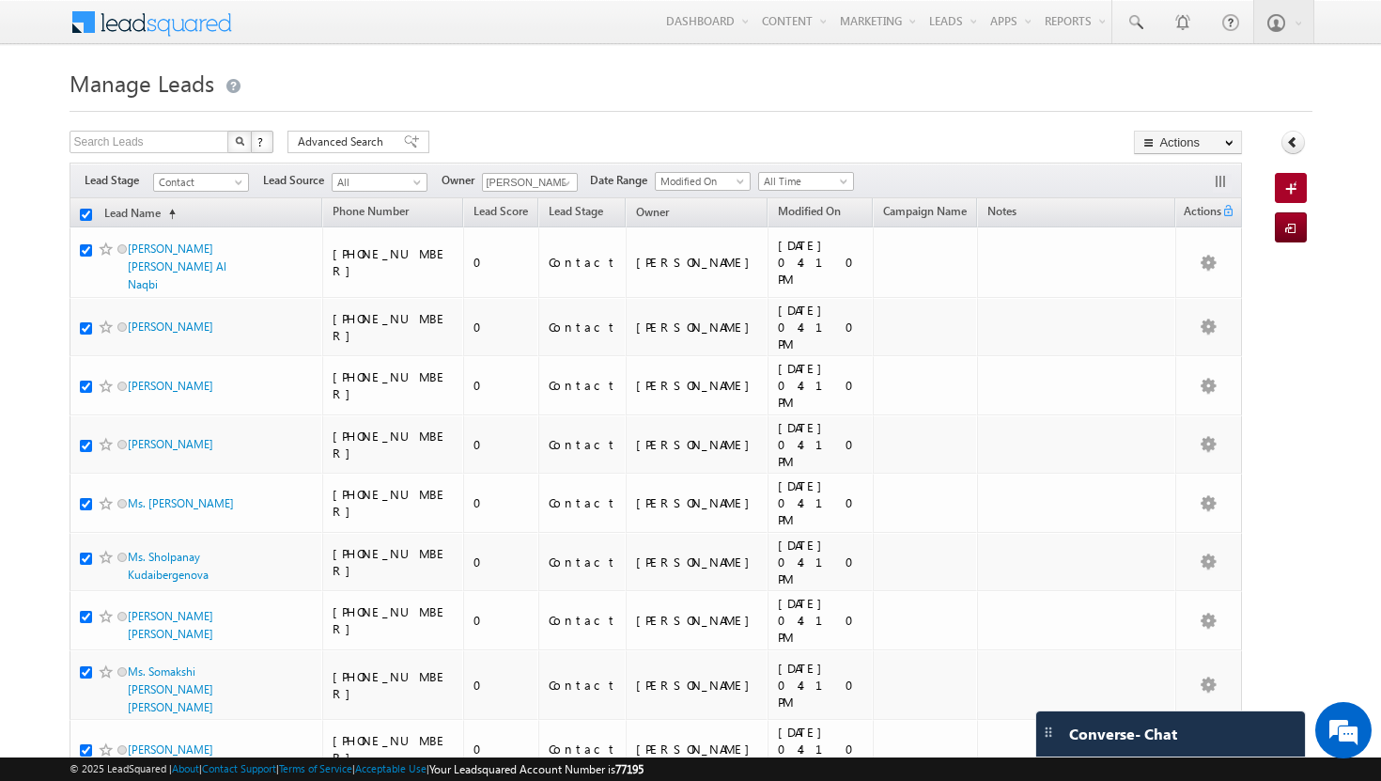
checkbox input "true"
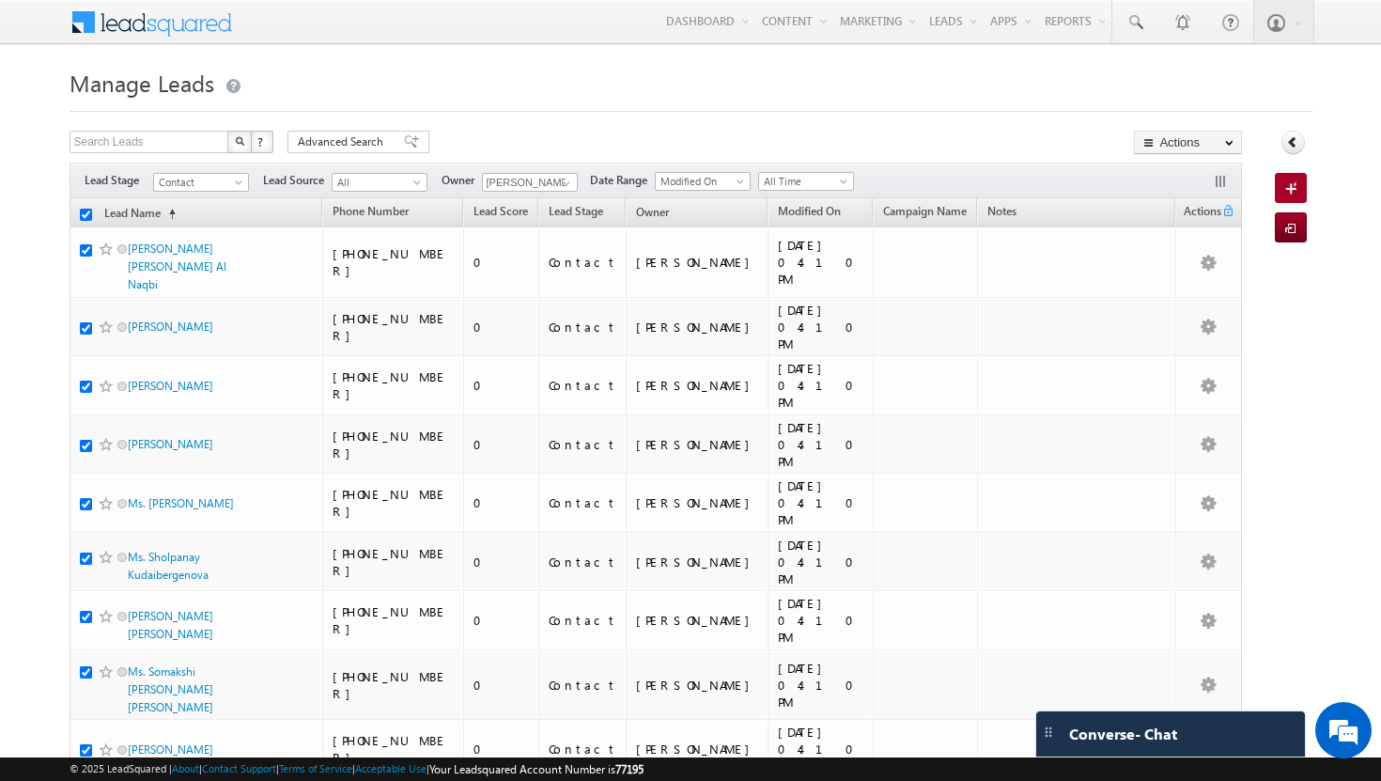
checkbox input "true"
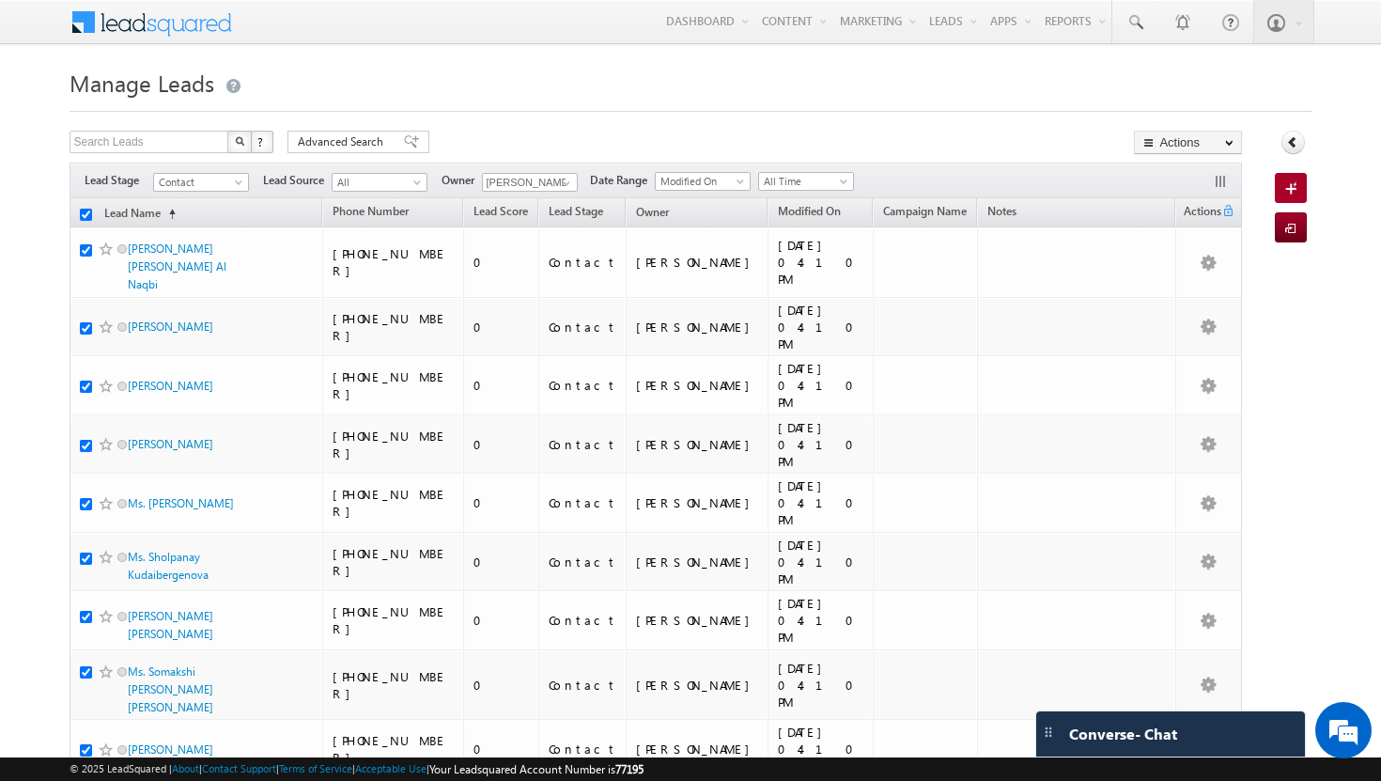
checkbox input "true"
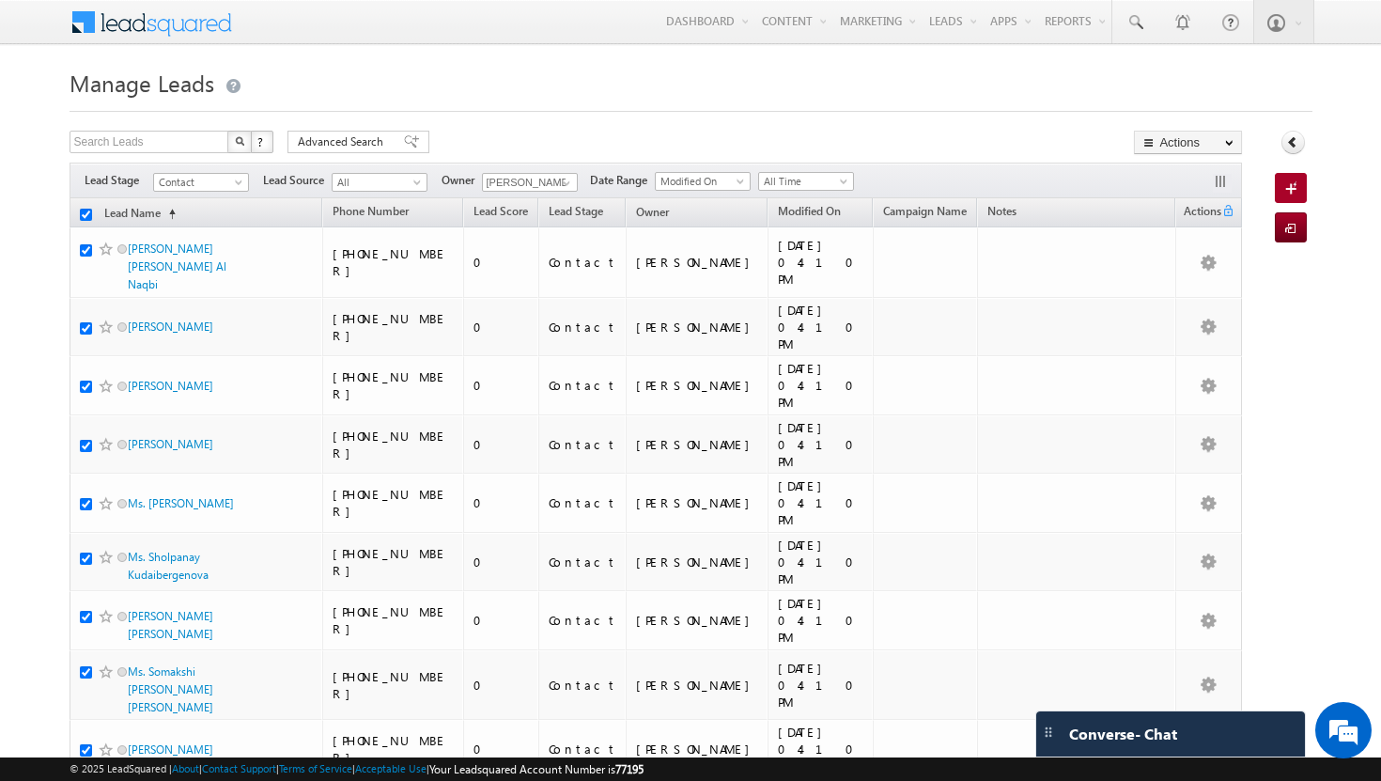
checkbox input "true"
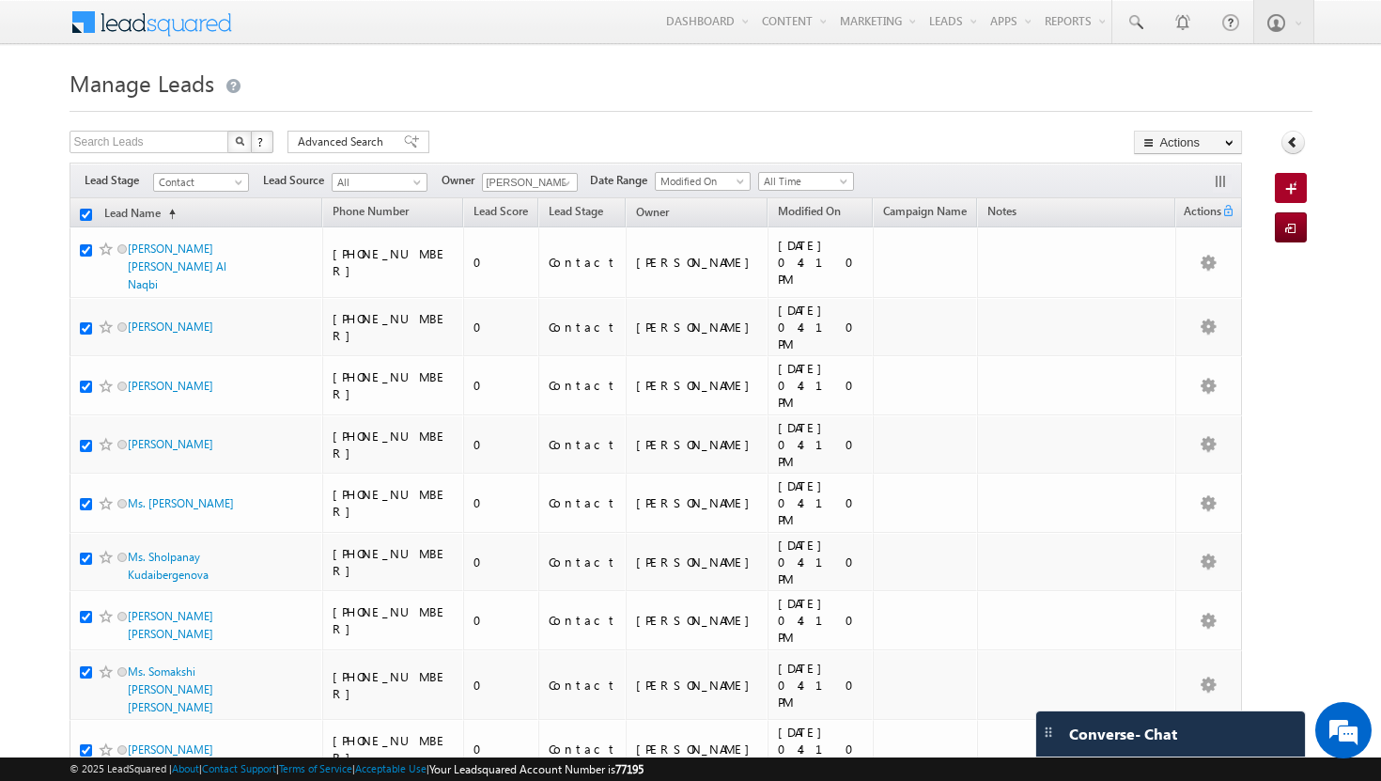
checkbox input "true"
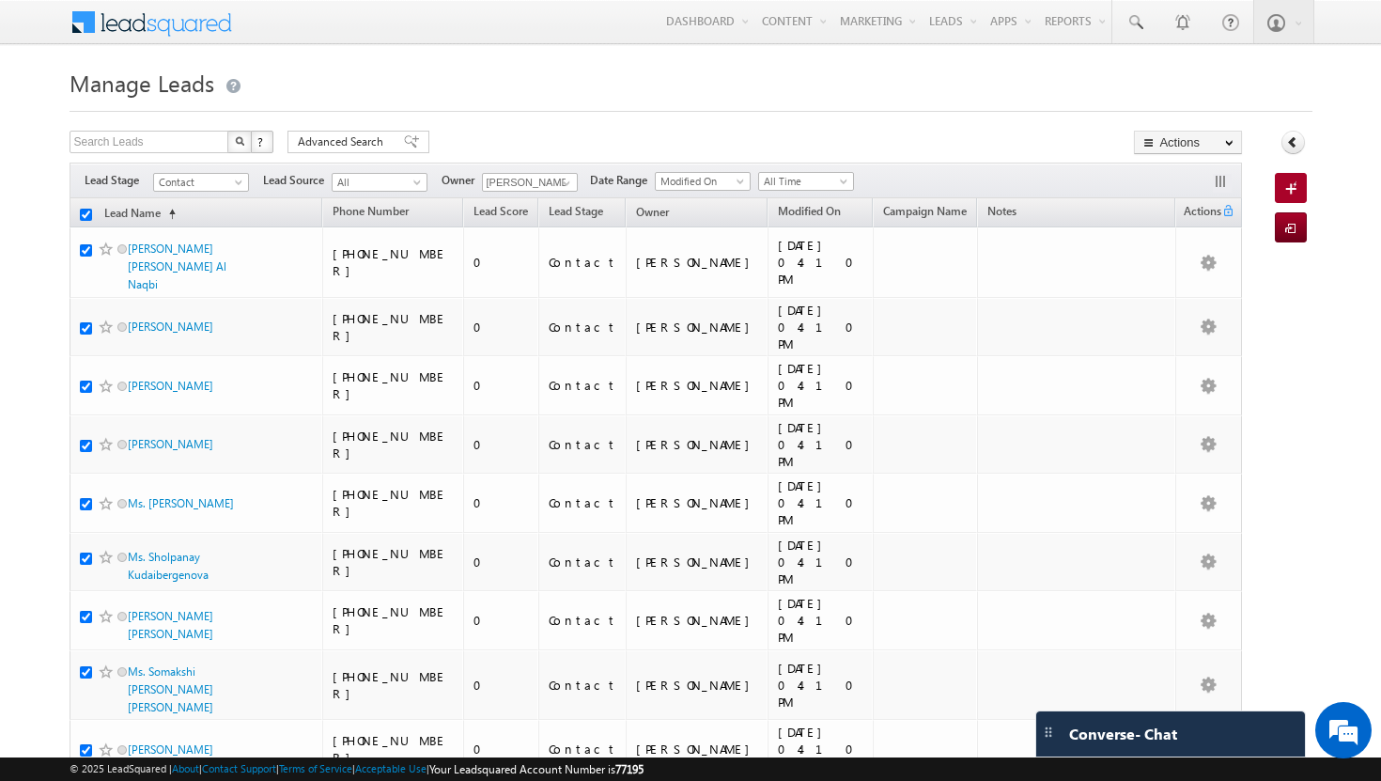
checkbox input "true"
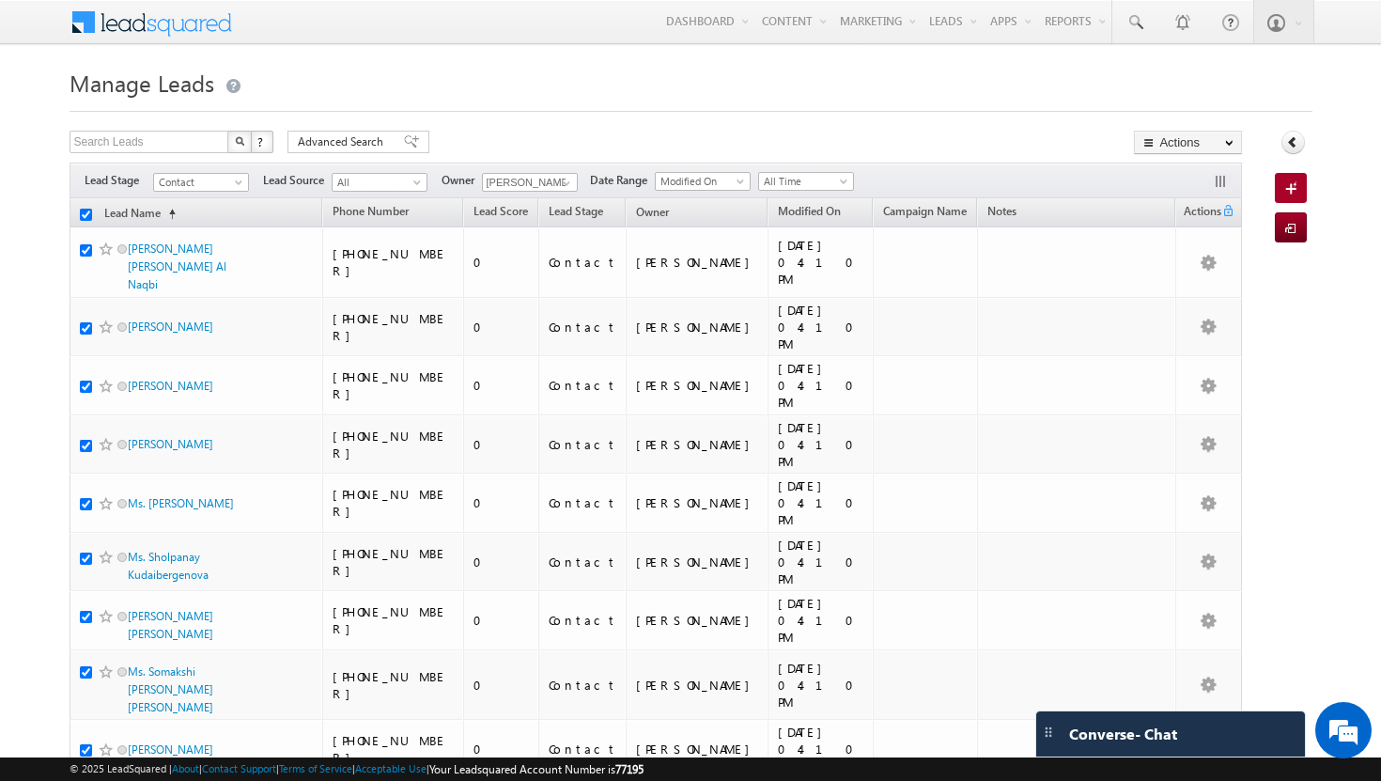
checkbox input "true"
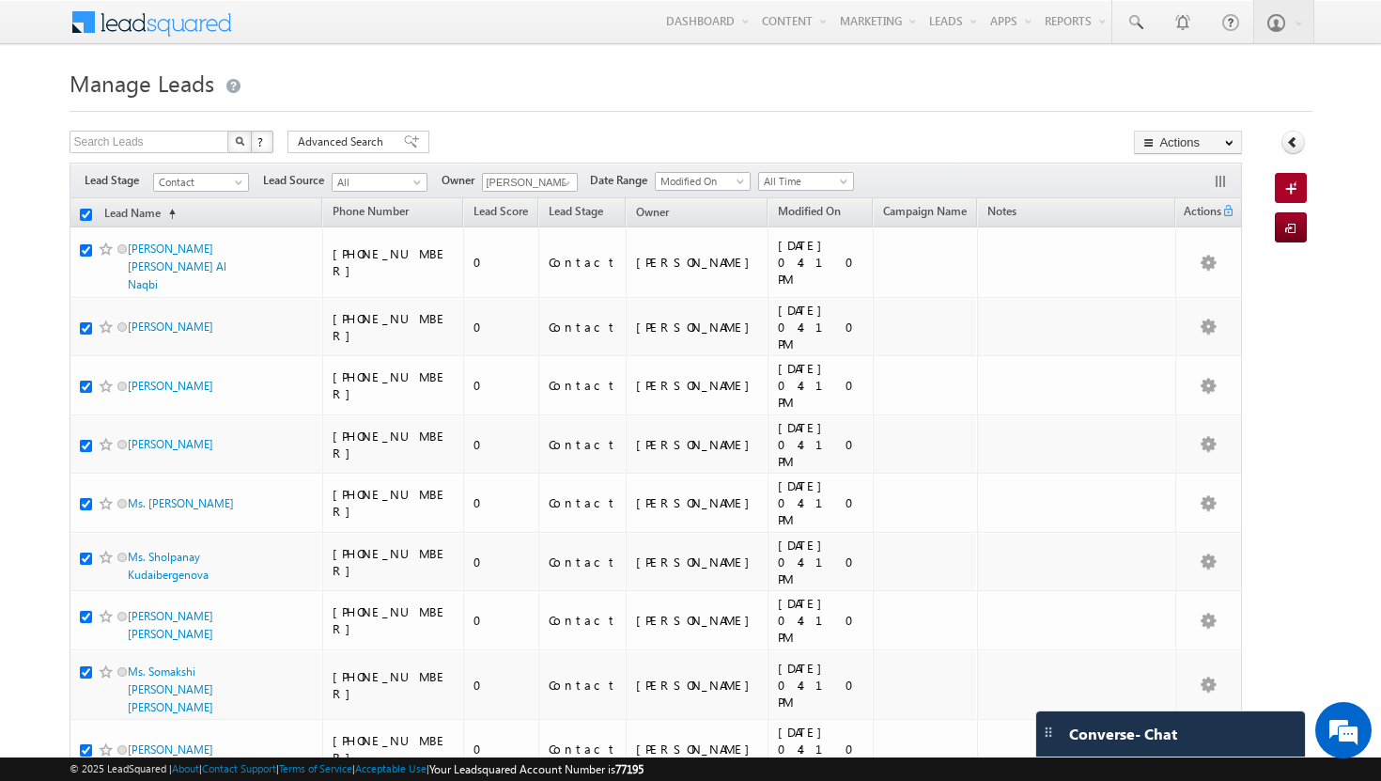
checkbox input "true"
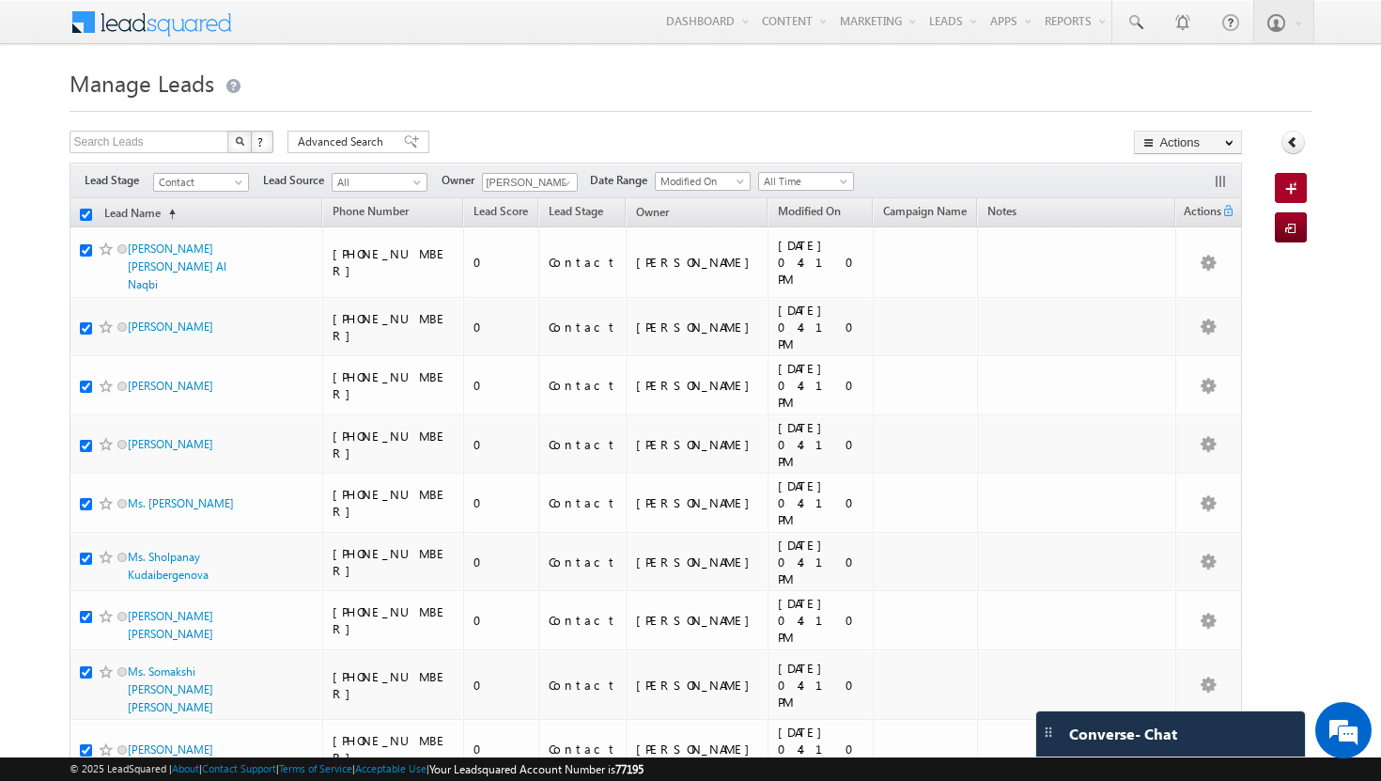
checkbox input "true"
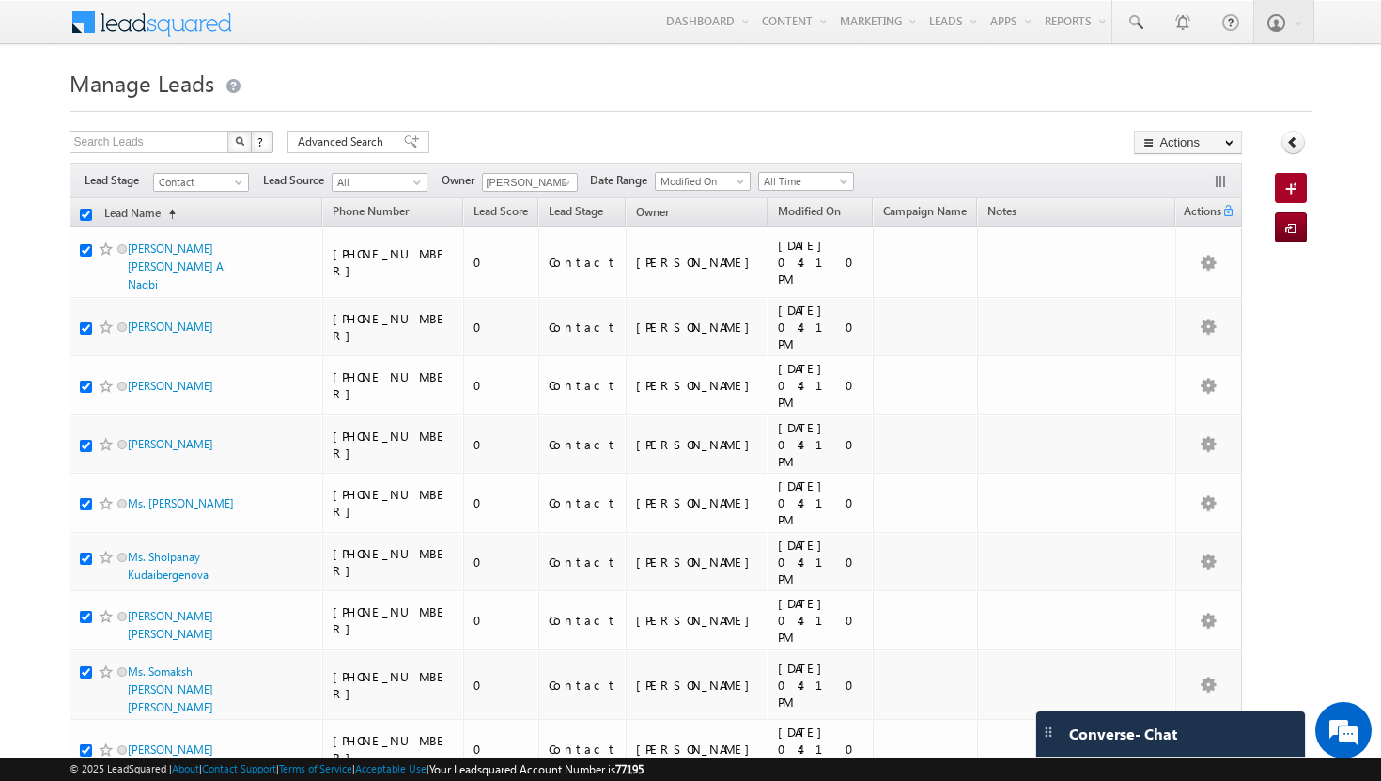
checkbox input "true"
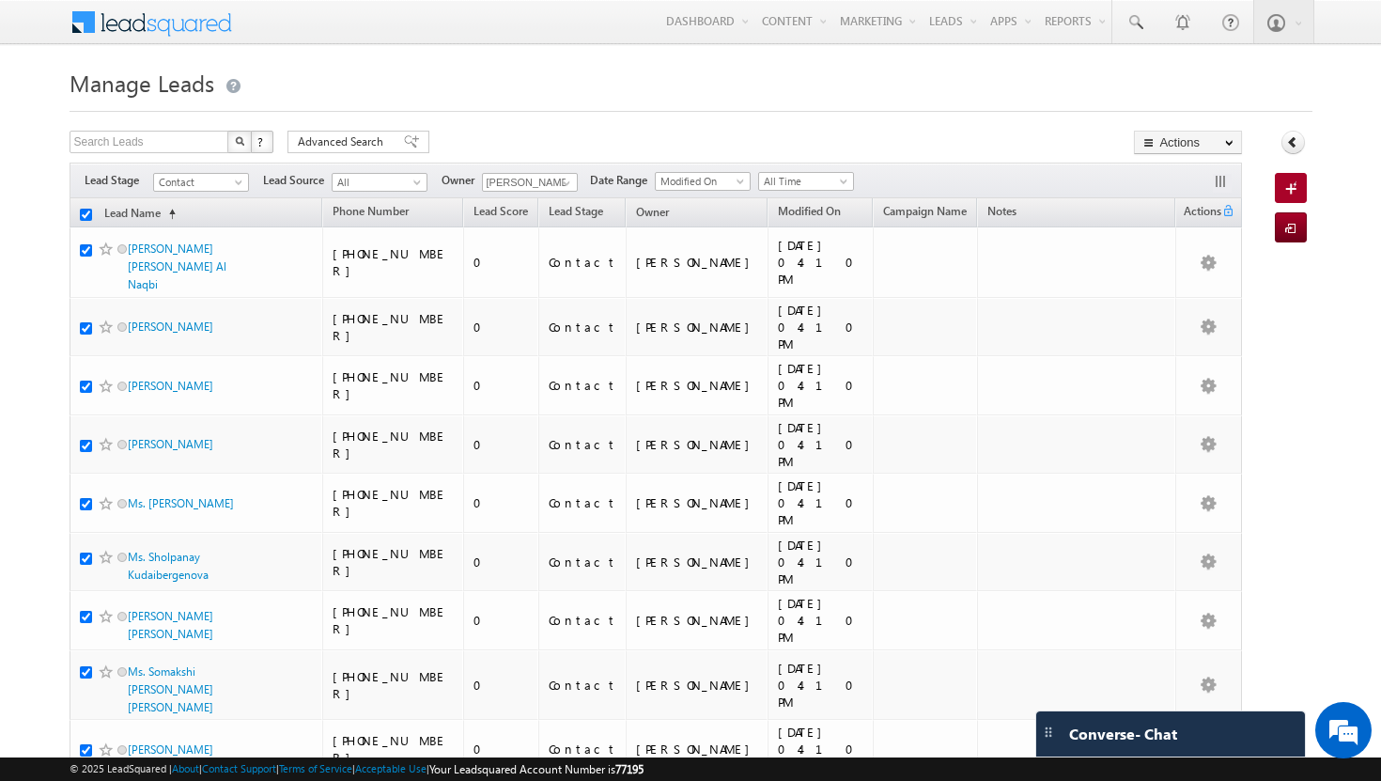
checkbox input "true"
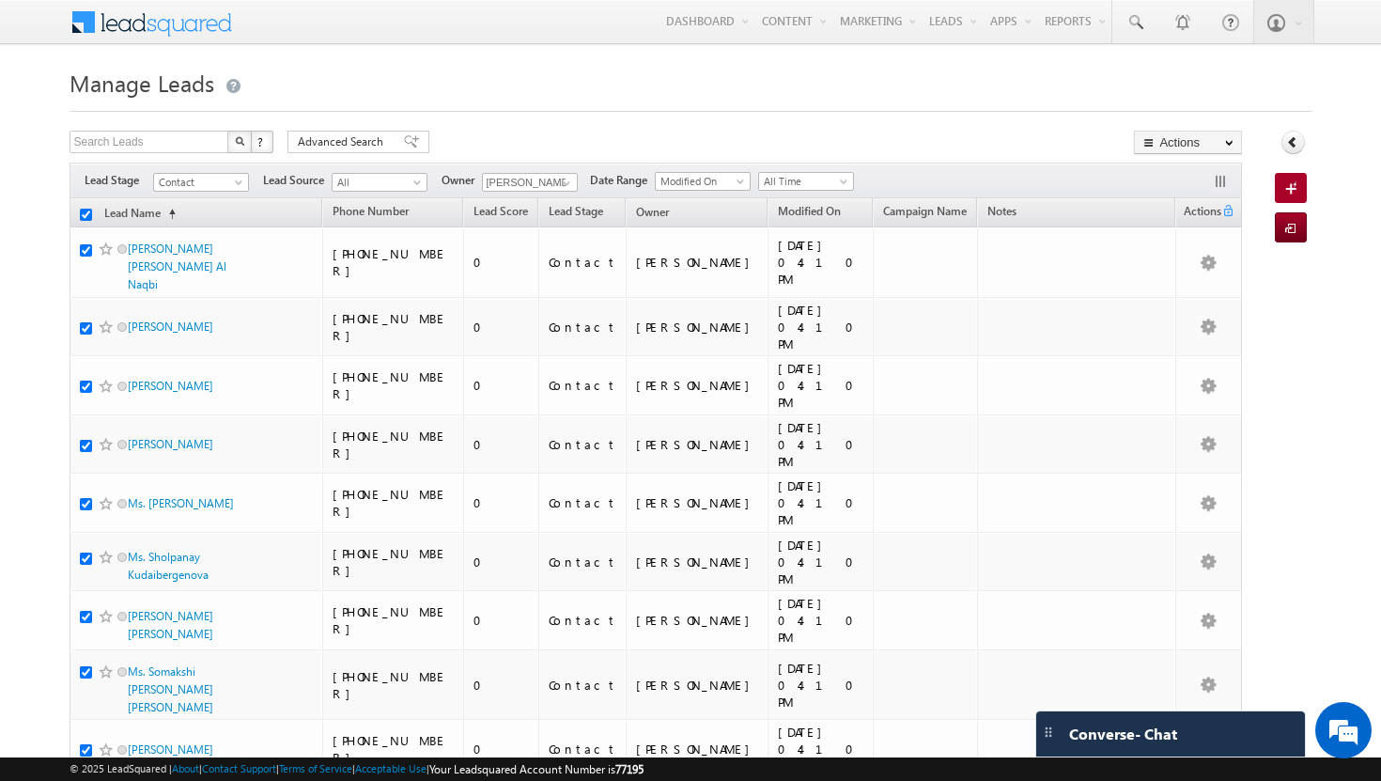
checkbox input "true"
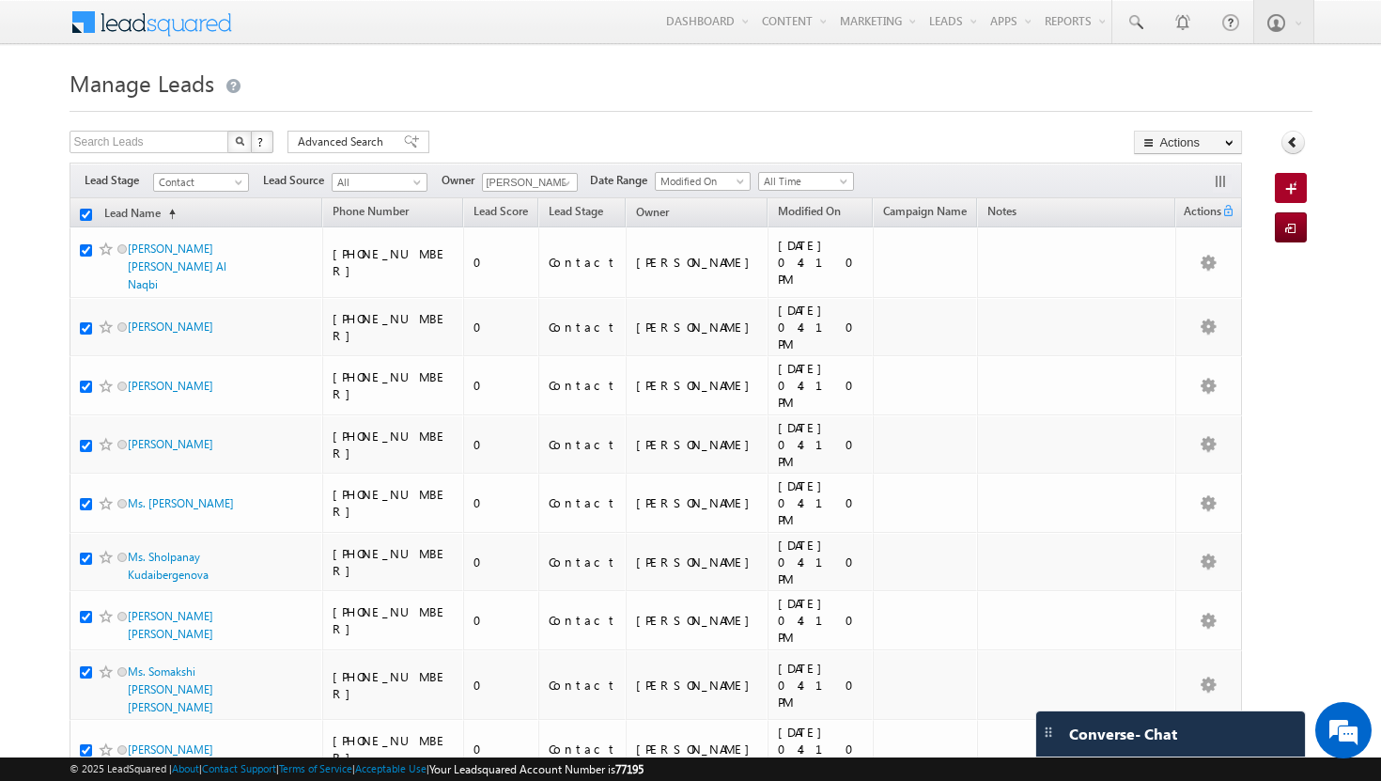
checkbox input "true"
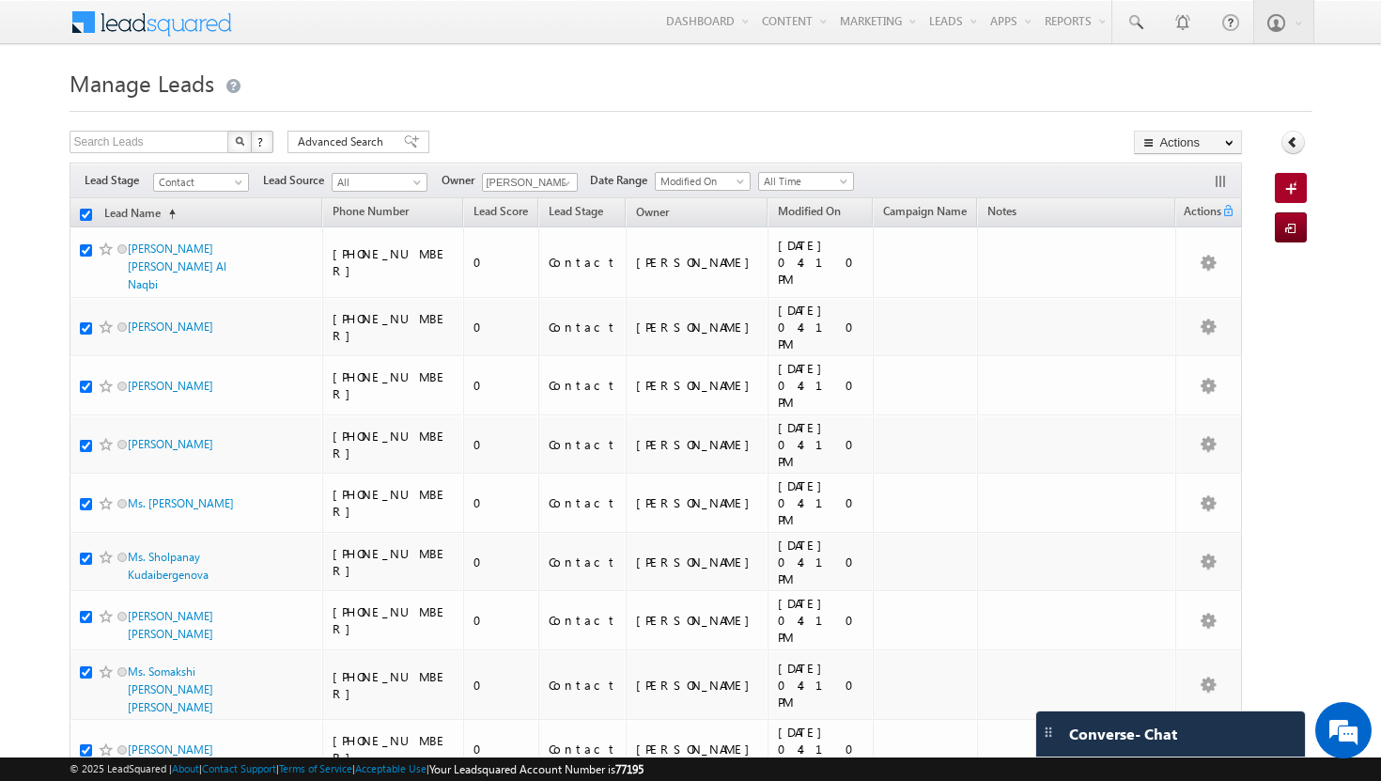
checkbox input "true"
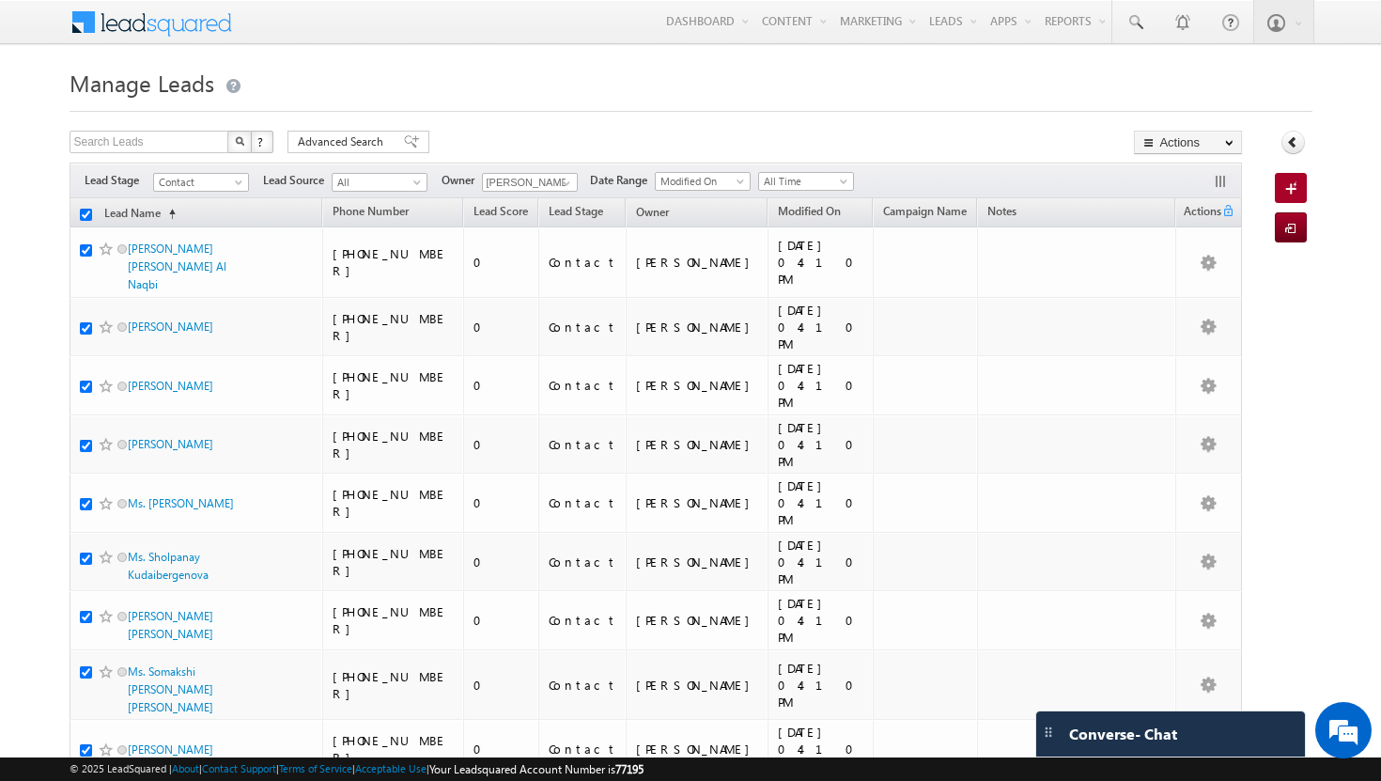
checkbox input "true"
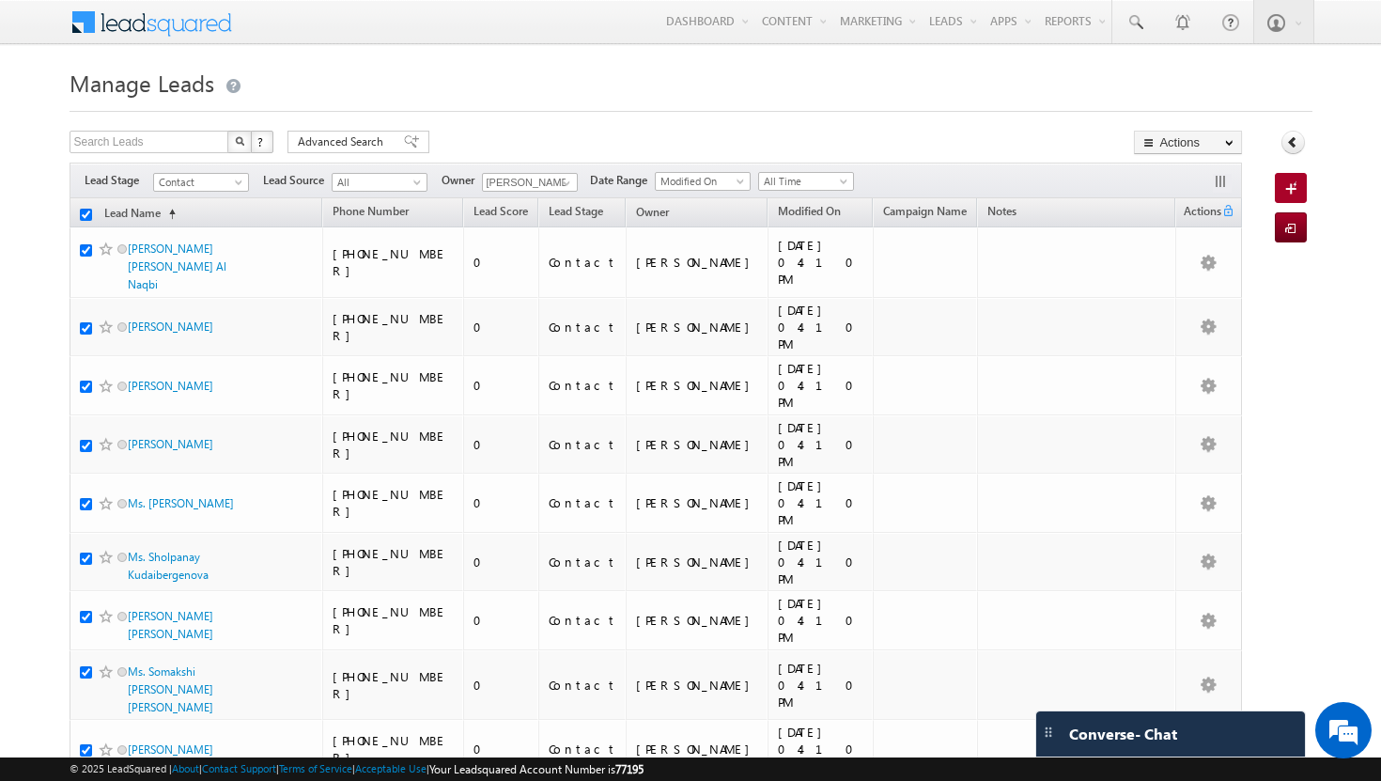
checkbox input "true"
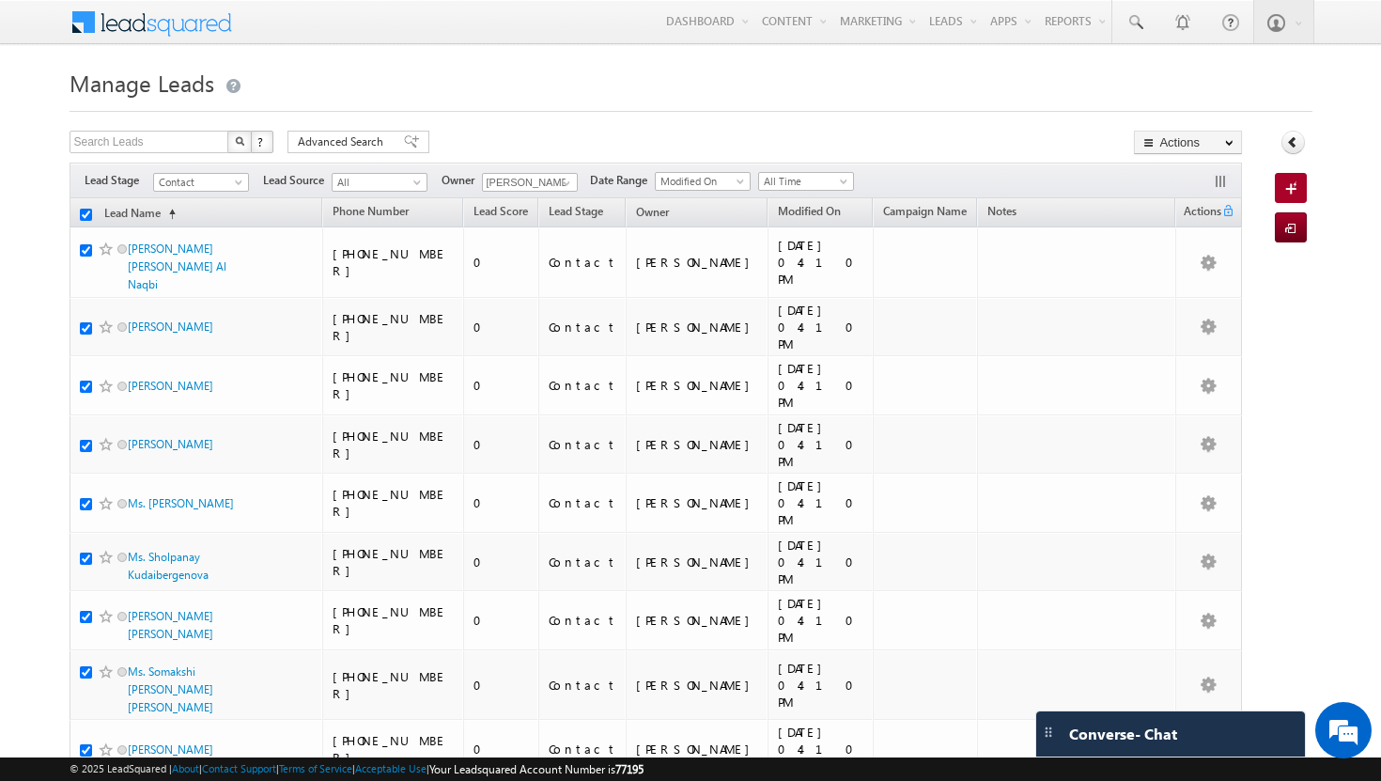
checkbox input "true"
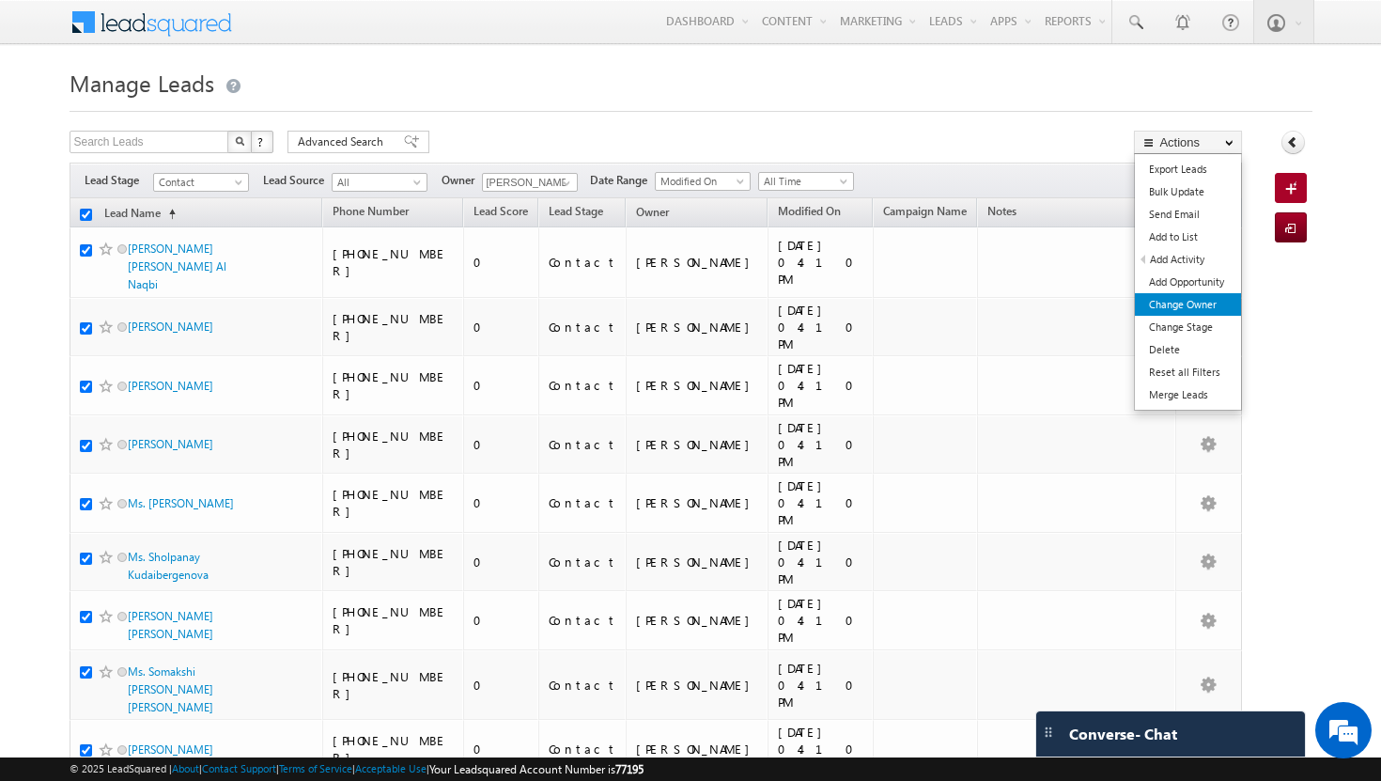
click at [1204, 299] on link "Change Owner" at bounding box center [1188, 304] width 106 height 23
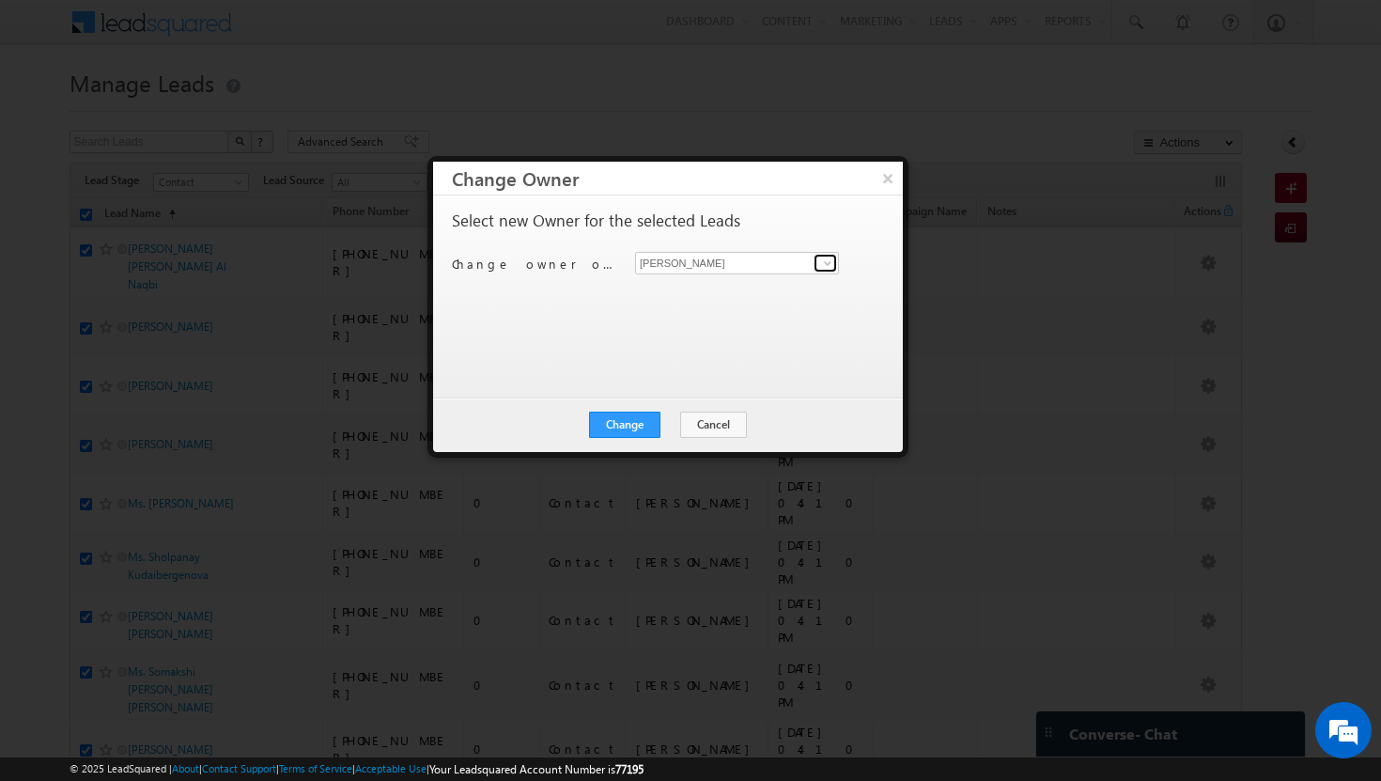
click at [833, 267] on span at bounding box center [827, 262] width 15 height 15
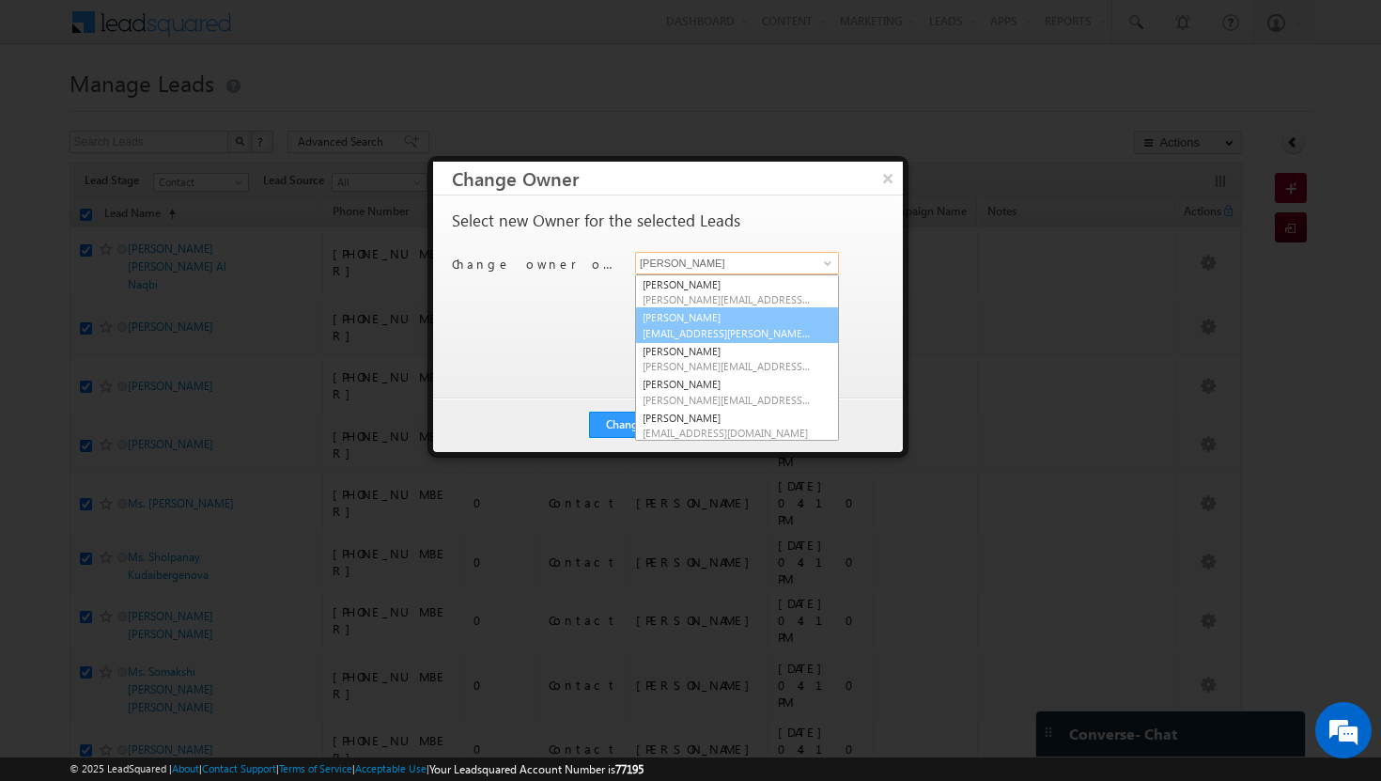
click at [740, 320] on link "Afeef Mohammad afeef.mohammad@indglobal.ae" at bounding box center [737, 325] width 204 height 36
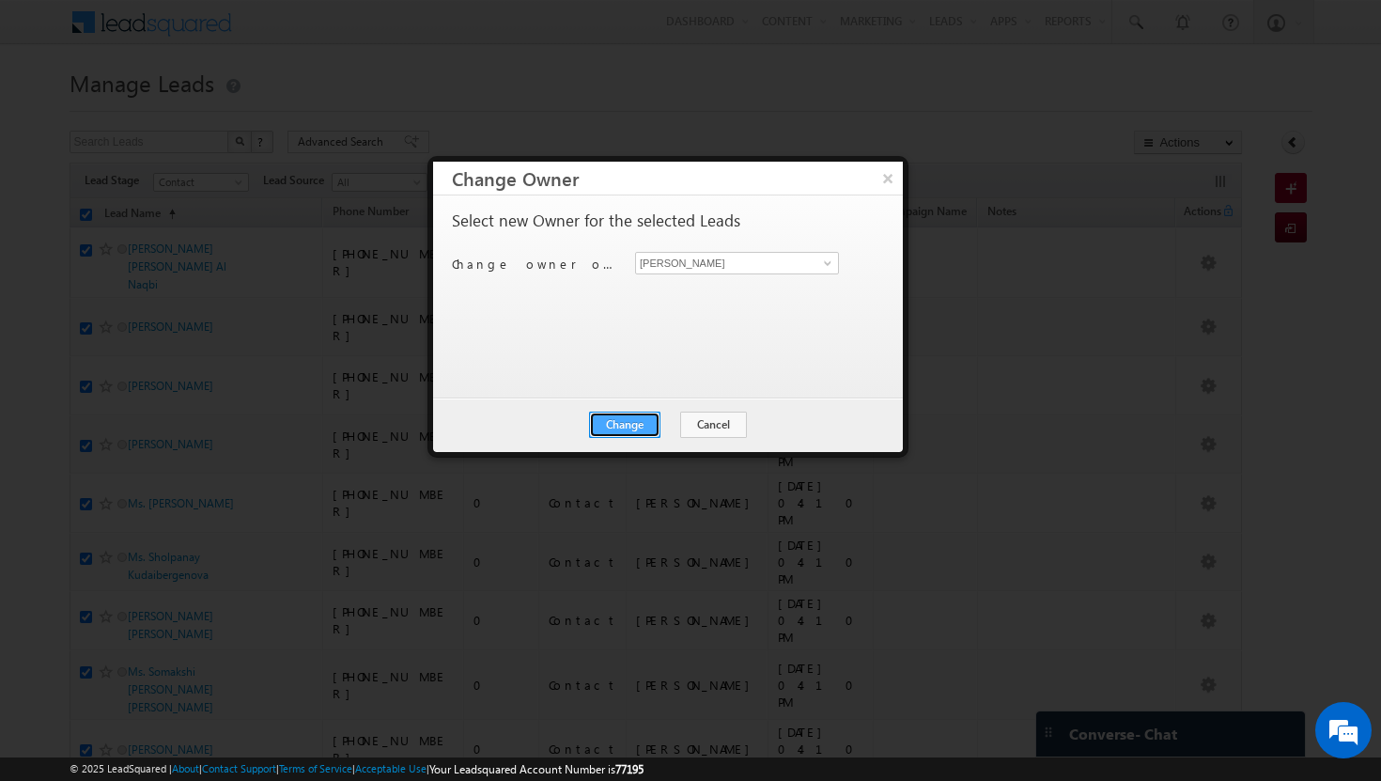
click at [647, 422] on button "Change" at bounding box center [624, 424] width 71 height 26
click at [674, 426] on button "Close" at bounding box center [671, 424] width 60 height 26
